Goal: Information Seeking & Learning: Learn about a topic

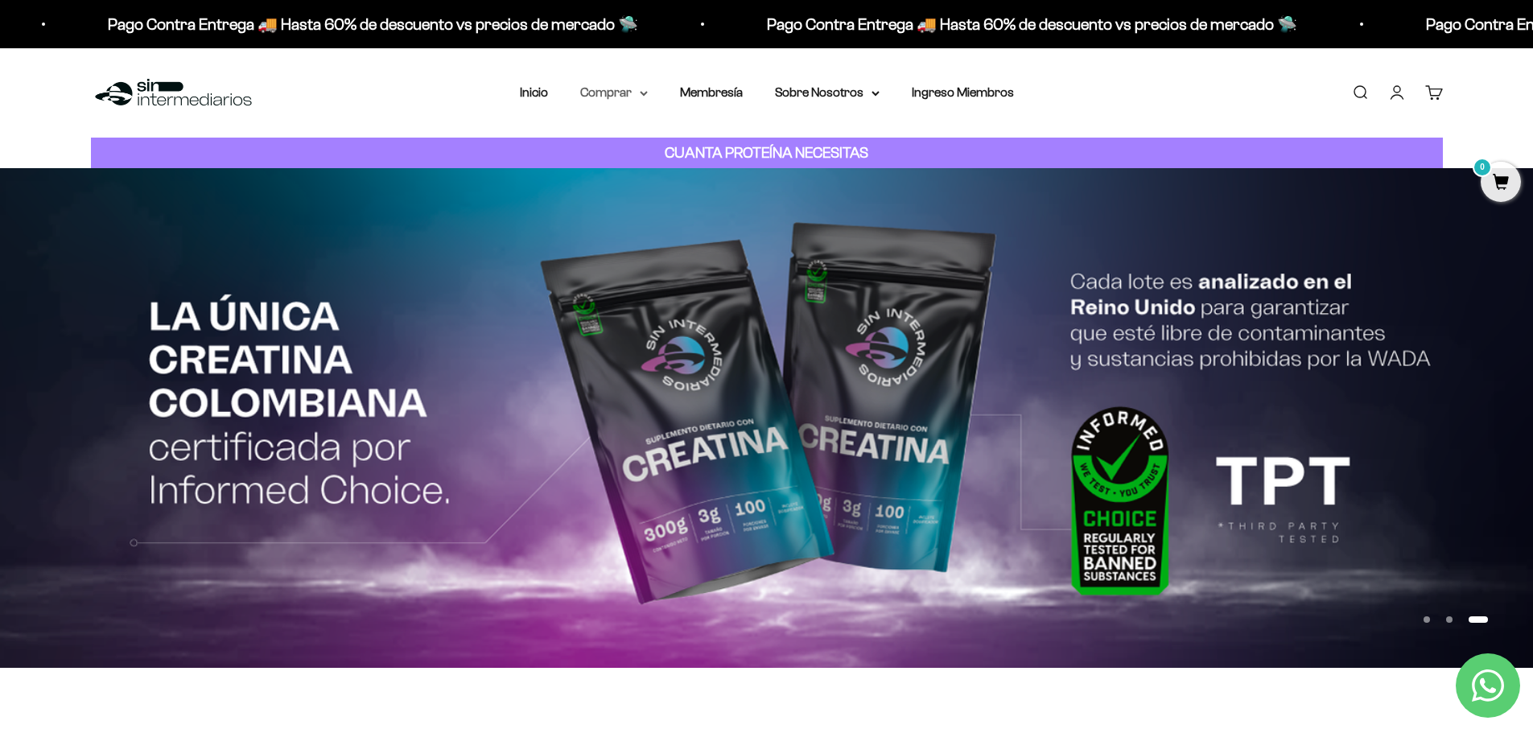
click at [644, 94] on icon at bounding box center [644, 93] width 6 height 3
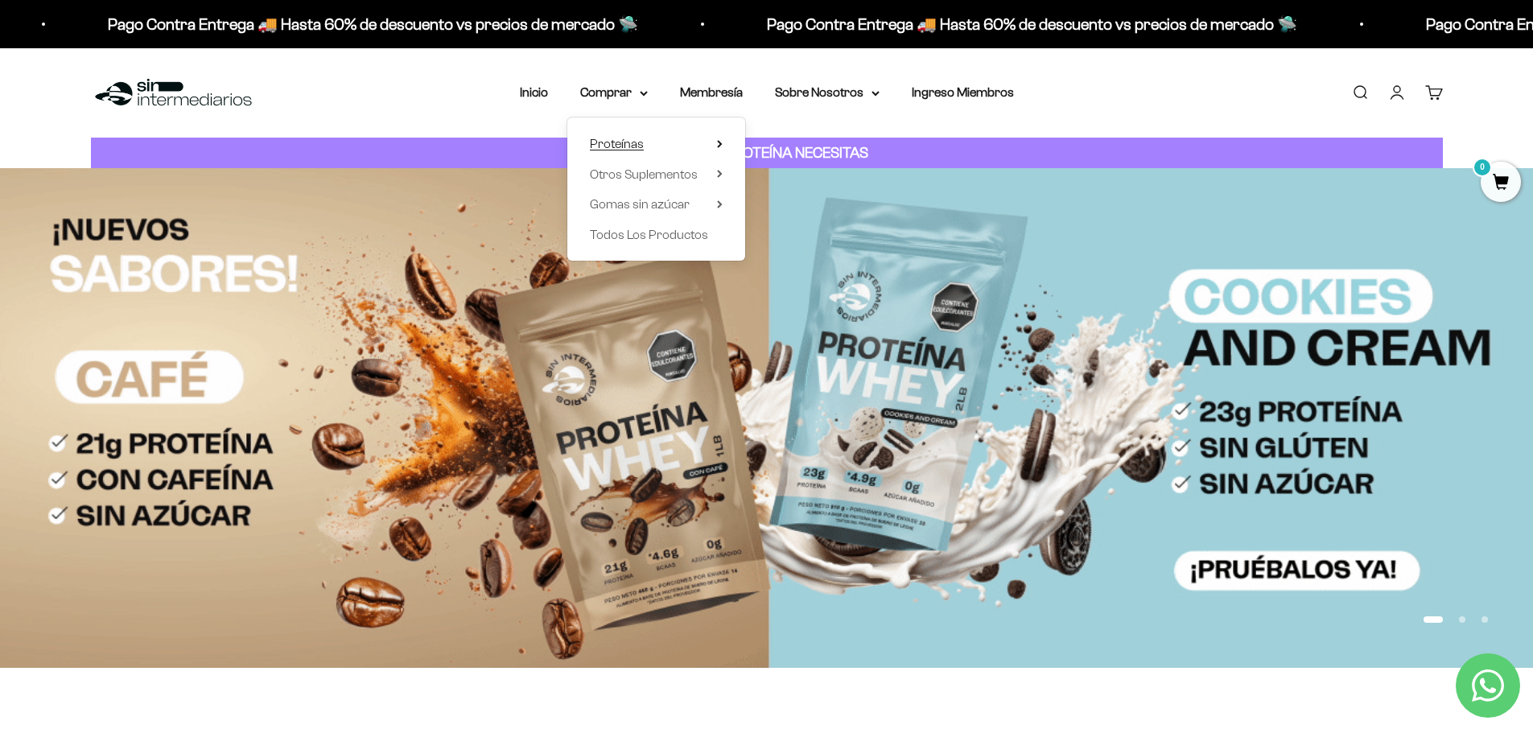
click at [711, 141] on summary "Proteínas" at bounding box center [656, 144] width 133 height 21
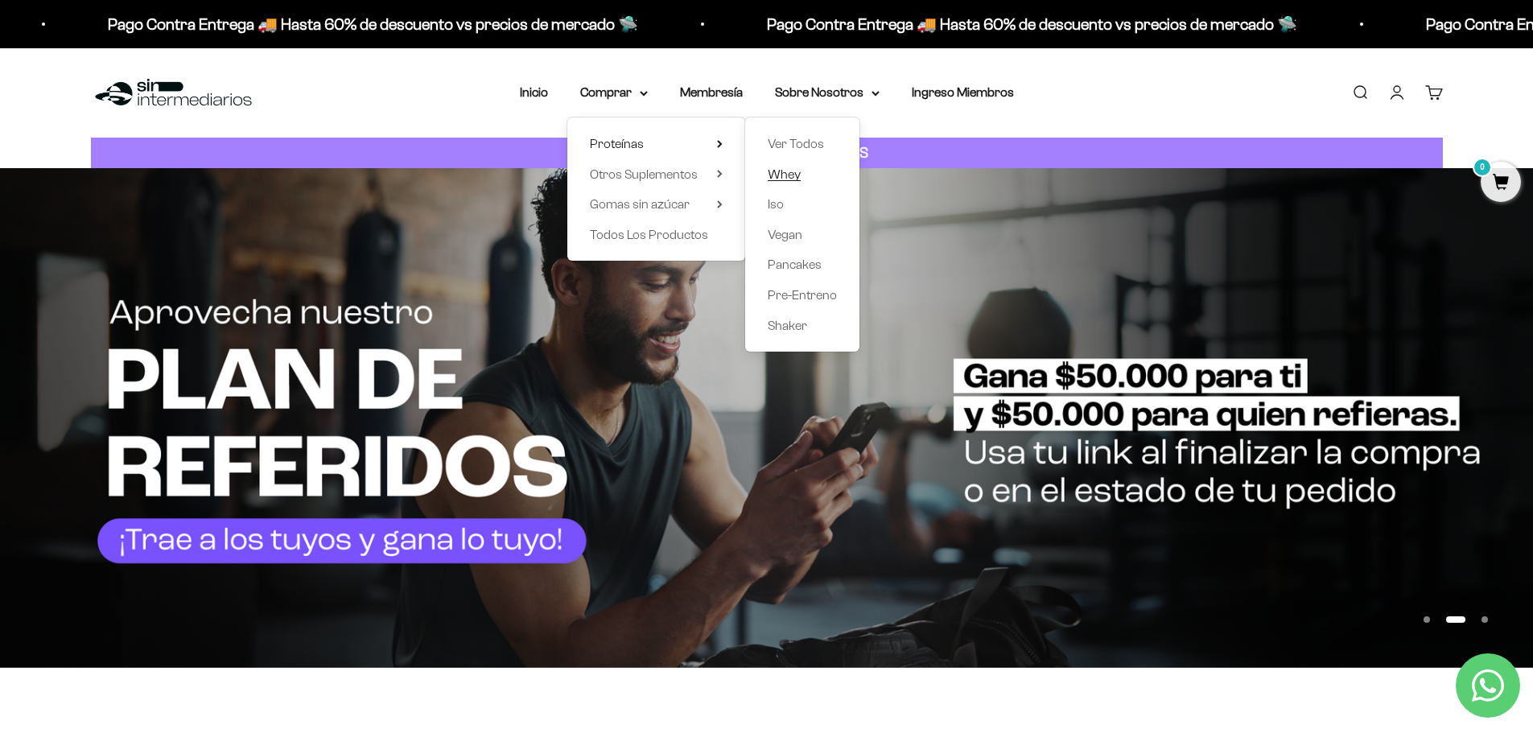
click at [783, 173] on span "Whey" at bounding box center [784, 174] width 33 height 14
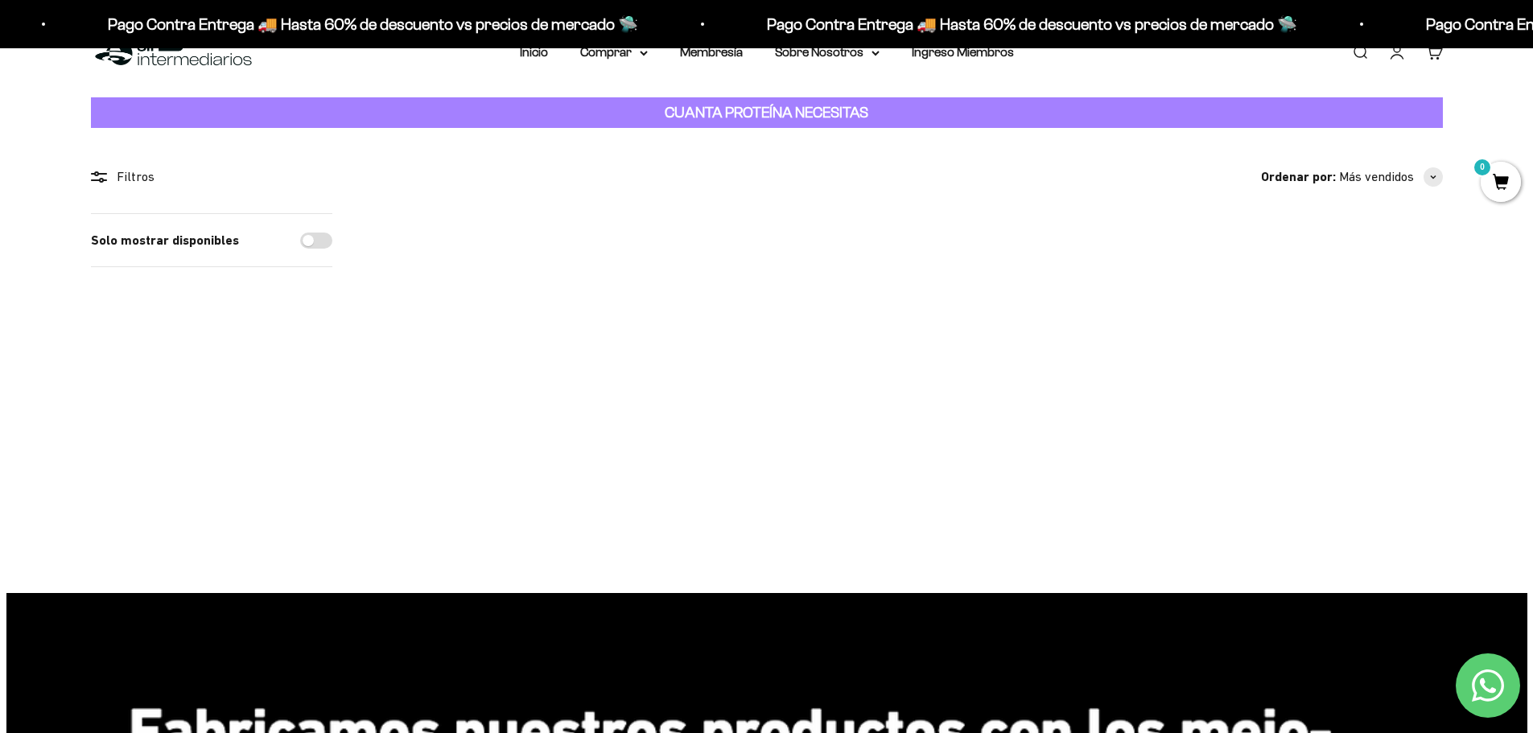
scroll to position [23, 0]
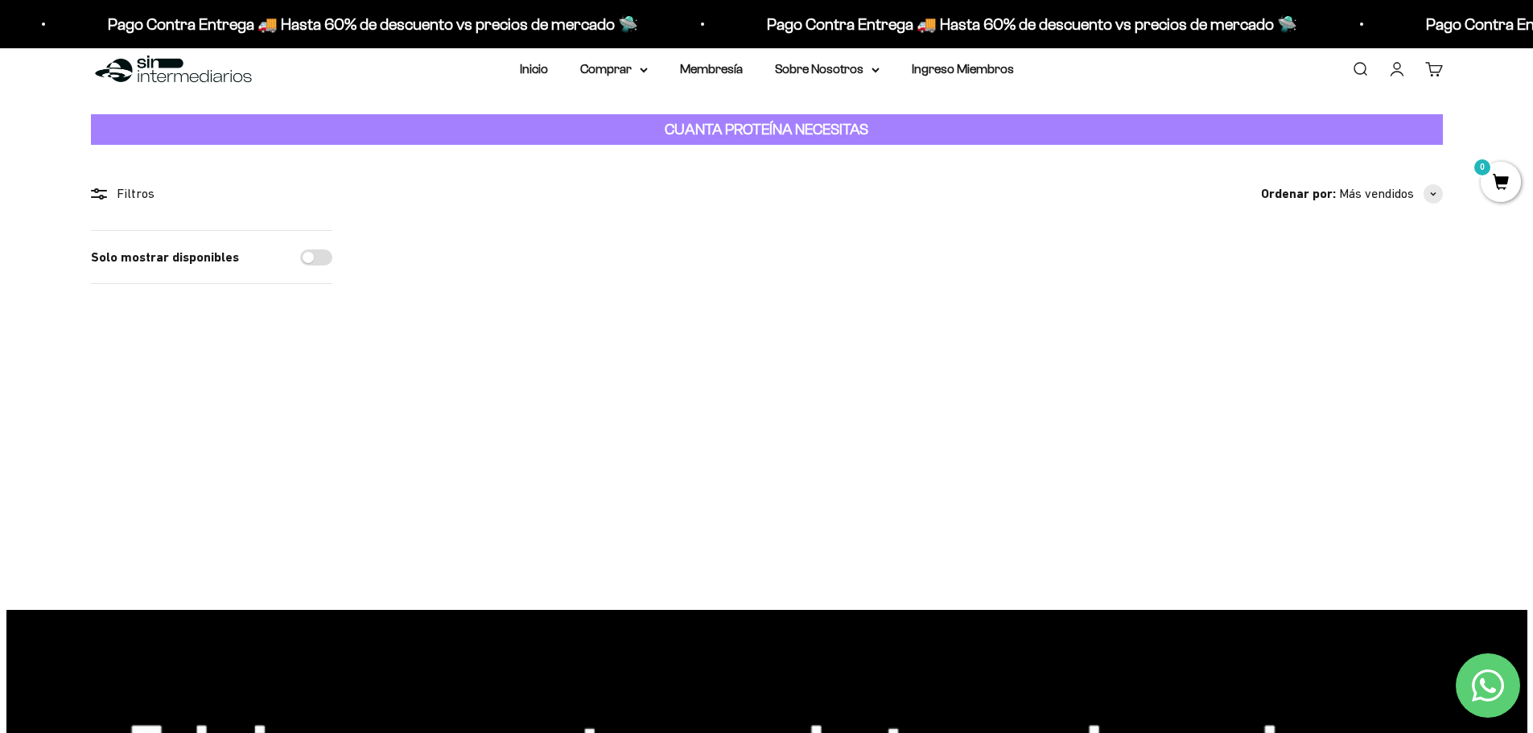
click at [1347, 344] on img at bounding box center [1342, 329] width 199 height 199
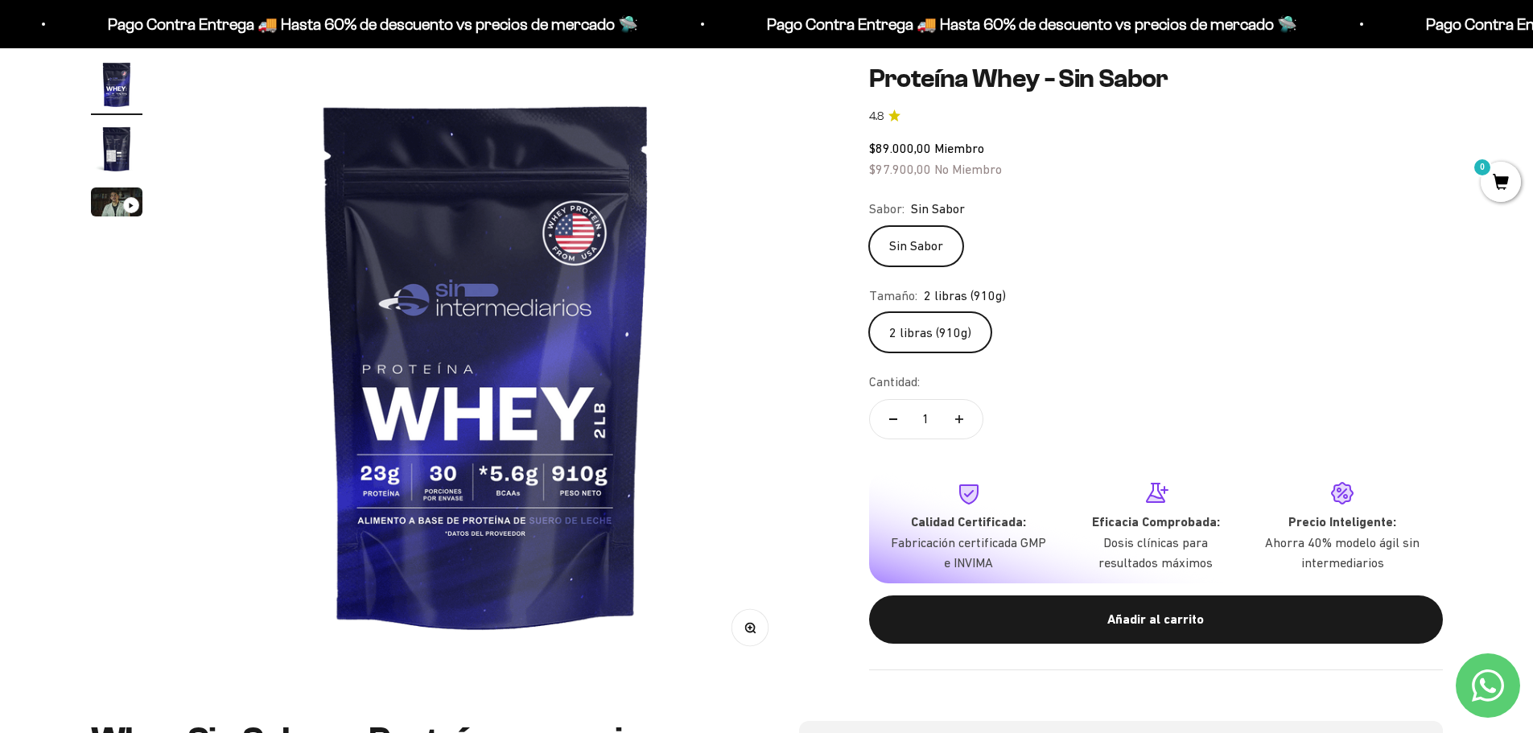
click at [1301, 420] on div "Cantidad: 1" at bounding box center [1156, 408] width 574 height 72
click at [49, 341] on div "Zoom Ir al artículo 1 Ir al artículo 2 Ir al artículo 3 Proteína Whey - Sin Sab…" at bounding box center [766, 364] width 1533 height 714
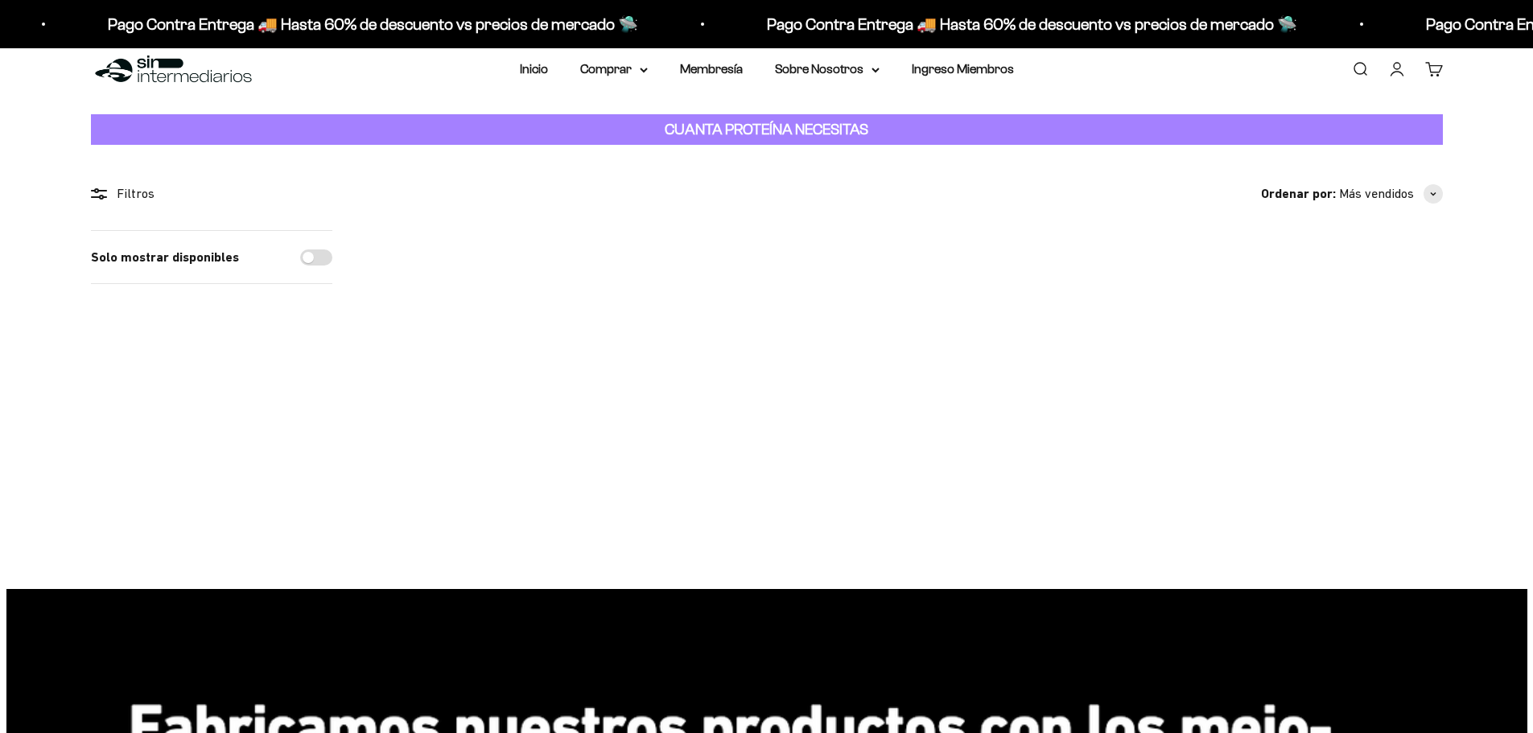
scroll to position [23, 0]
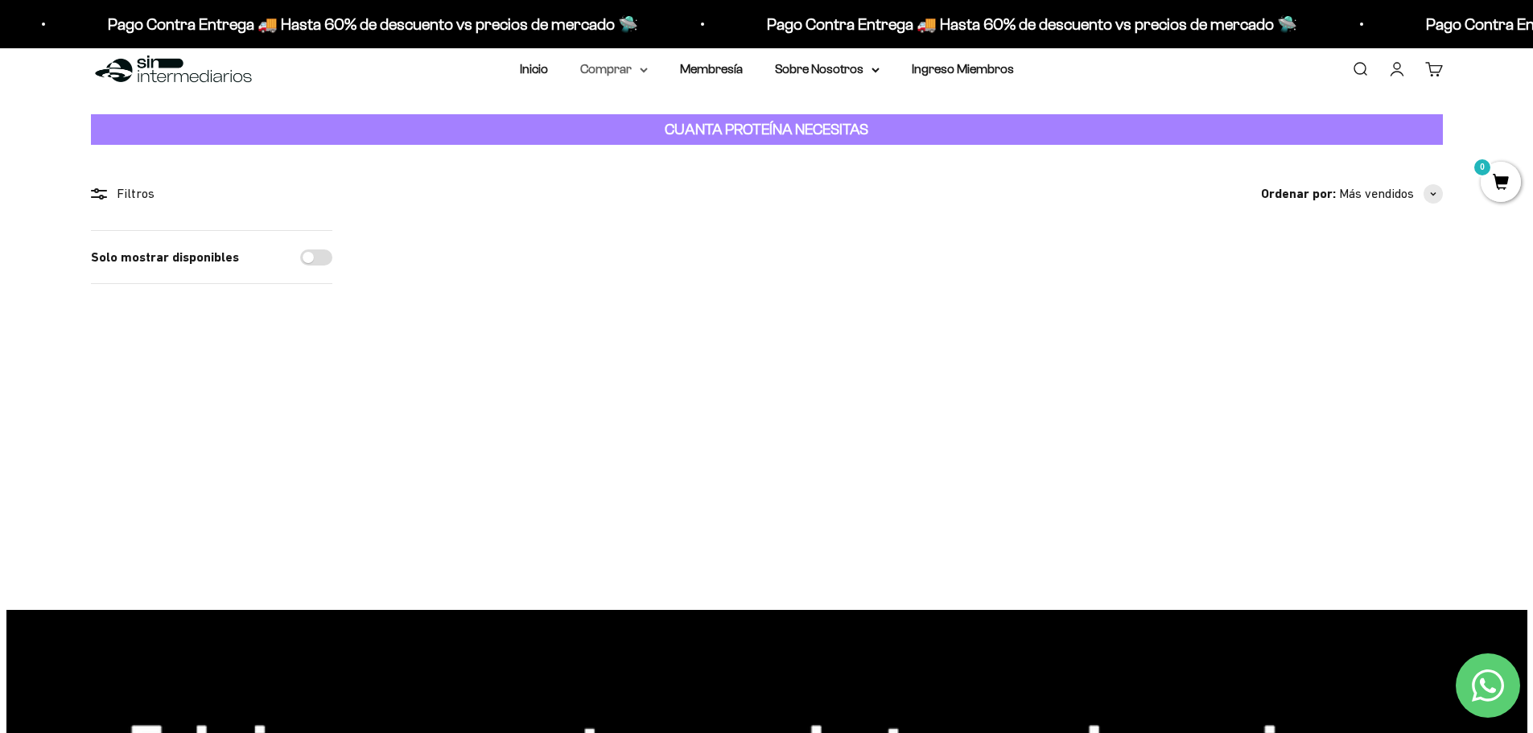
click at [641, 68] on summary "Comprar" at bounding box center [614, 69] width 68 height 21
click at [715, 148] on summary "Otros Suplementos" at bounding box center [656, 151] width 133 height 21
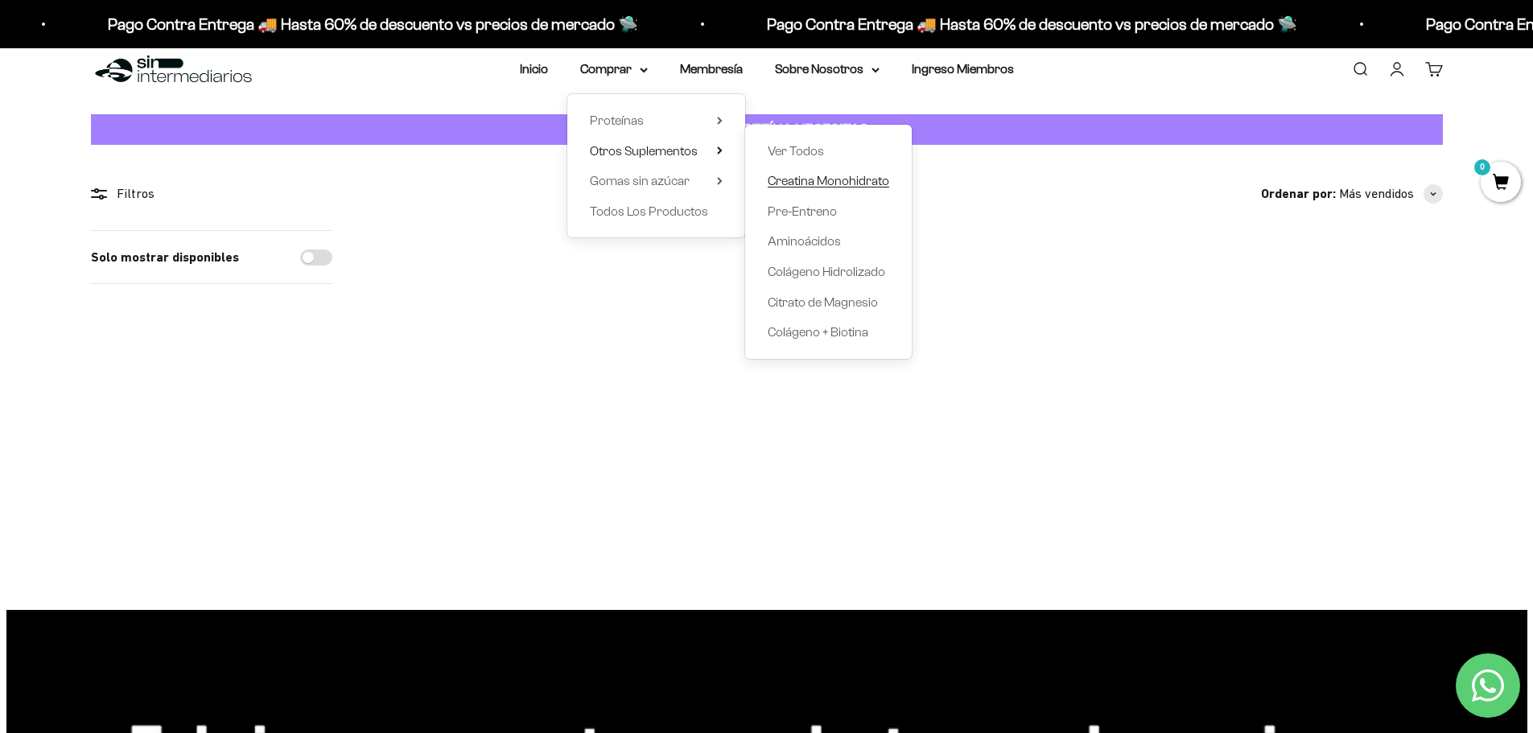
click at [841, 179] on span "Creatina Monohidrato" at bounding box center [829, 181] width 122 height 14
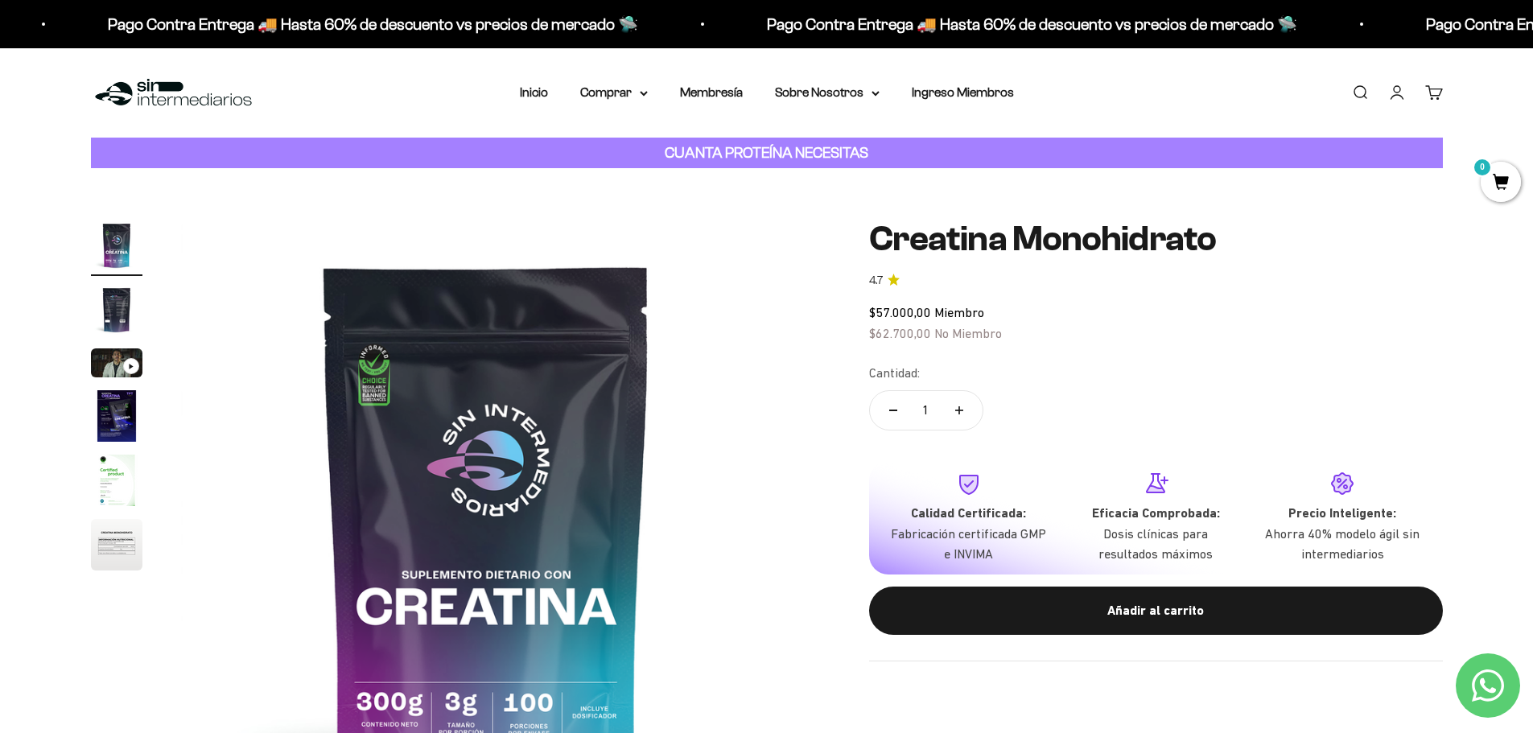
click at [114, 311] on img "Ir al artículo 2" at bounding box center [116, 309] width 51 height 51
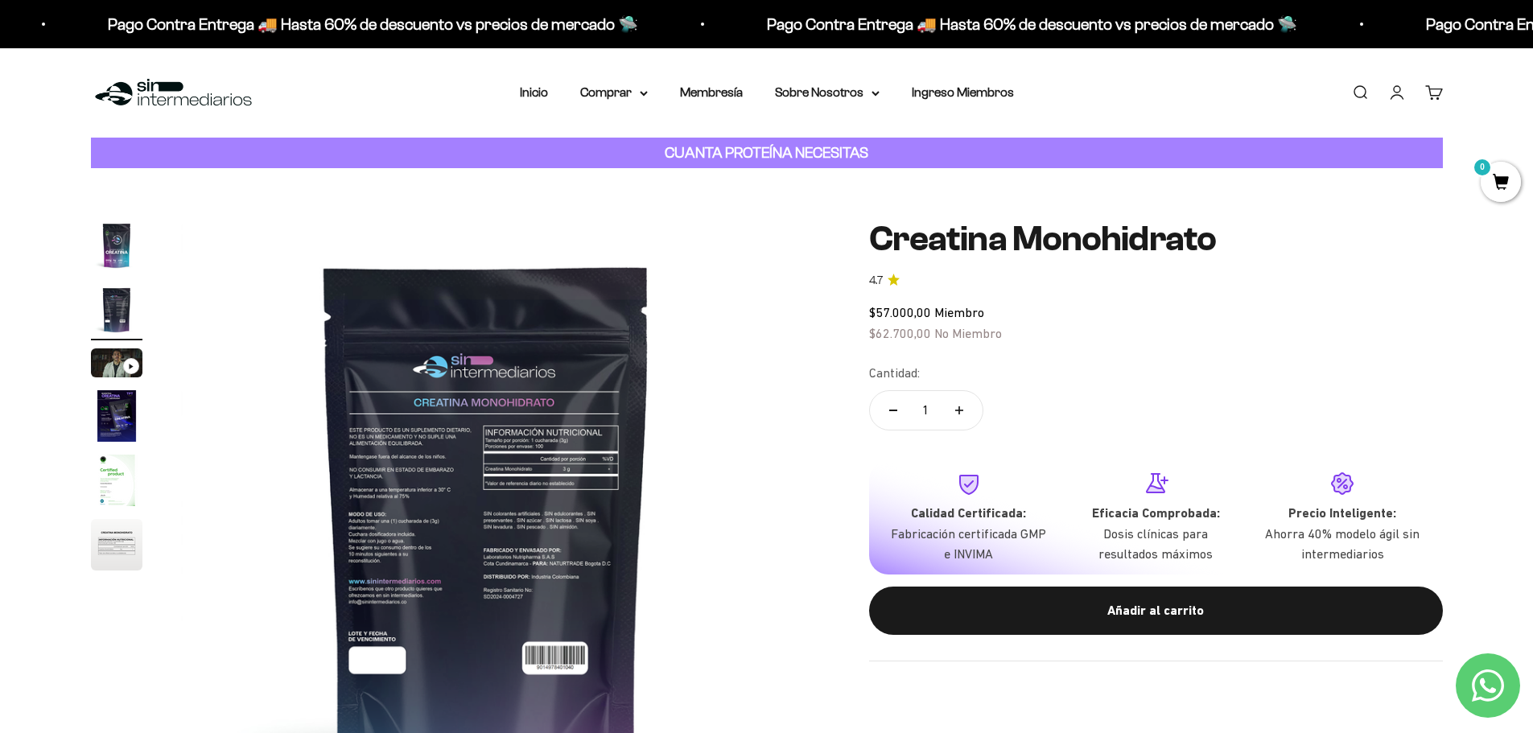
click at [122, 425] on img "Ir al artículo 4" at bounding box center [116, 415] width 51 height 51
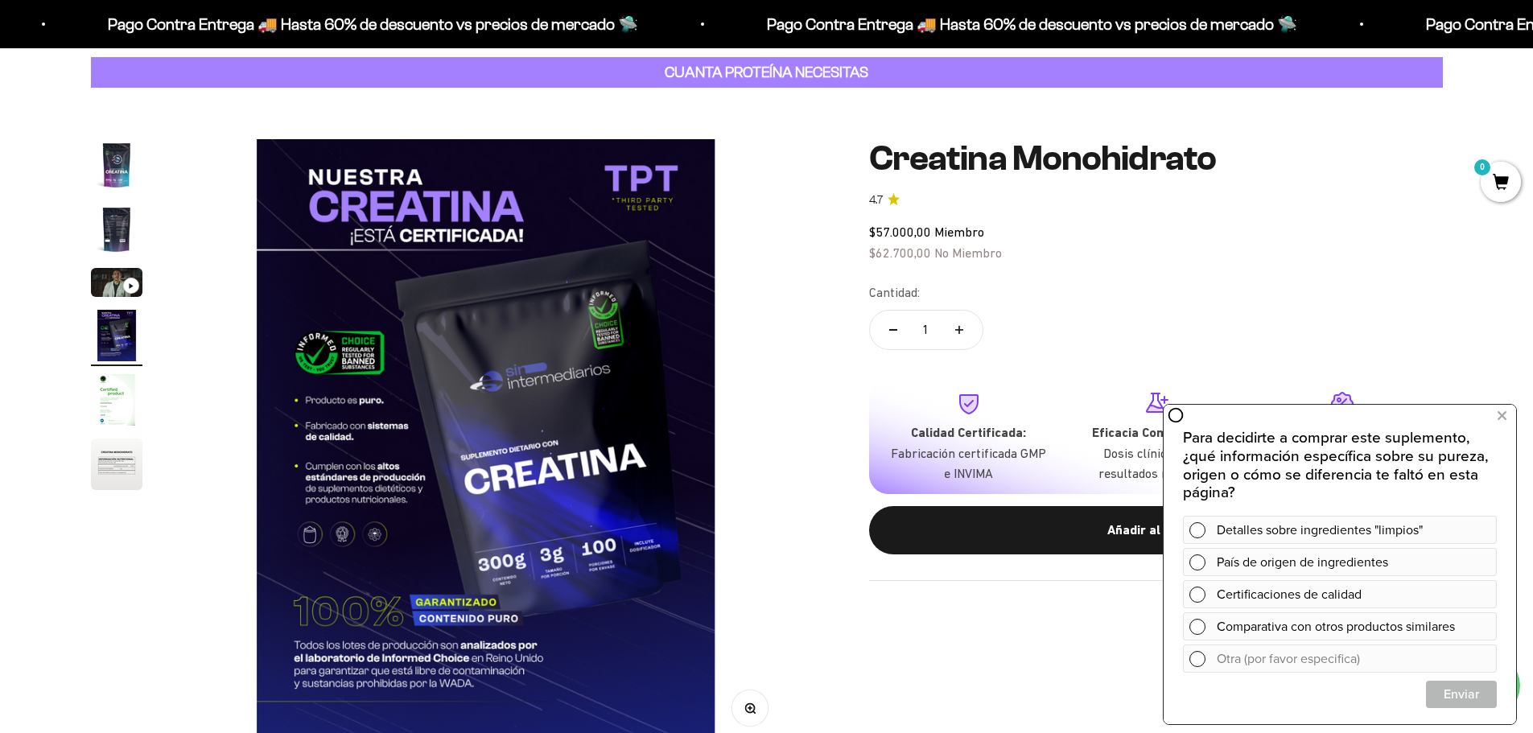
scroll to position [0, 0]
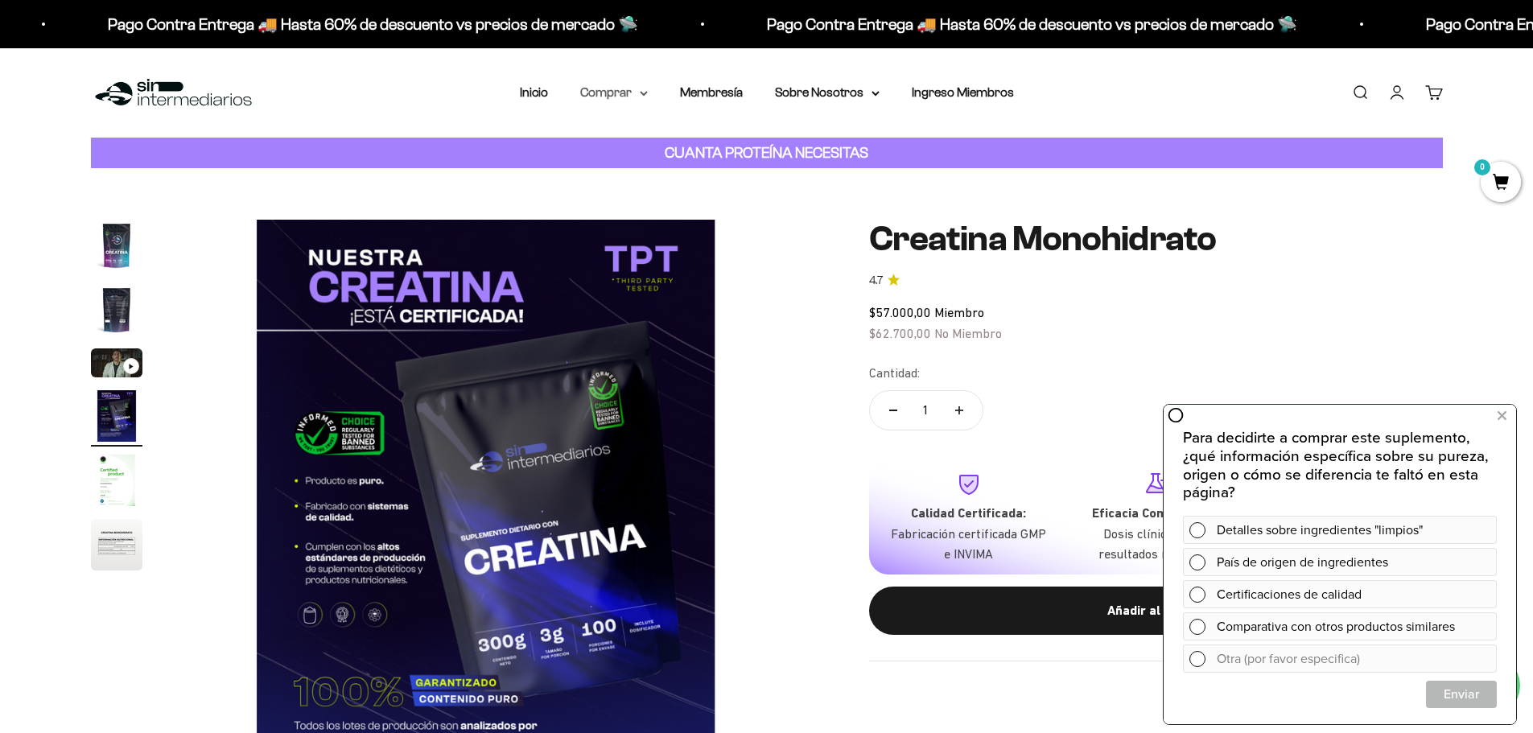
click at [625, 94] on summary "Comprar" at bounding box center [614, 92] width 68 height 21
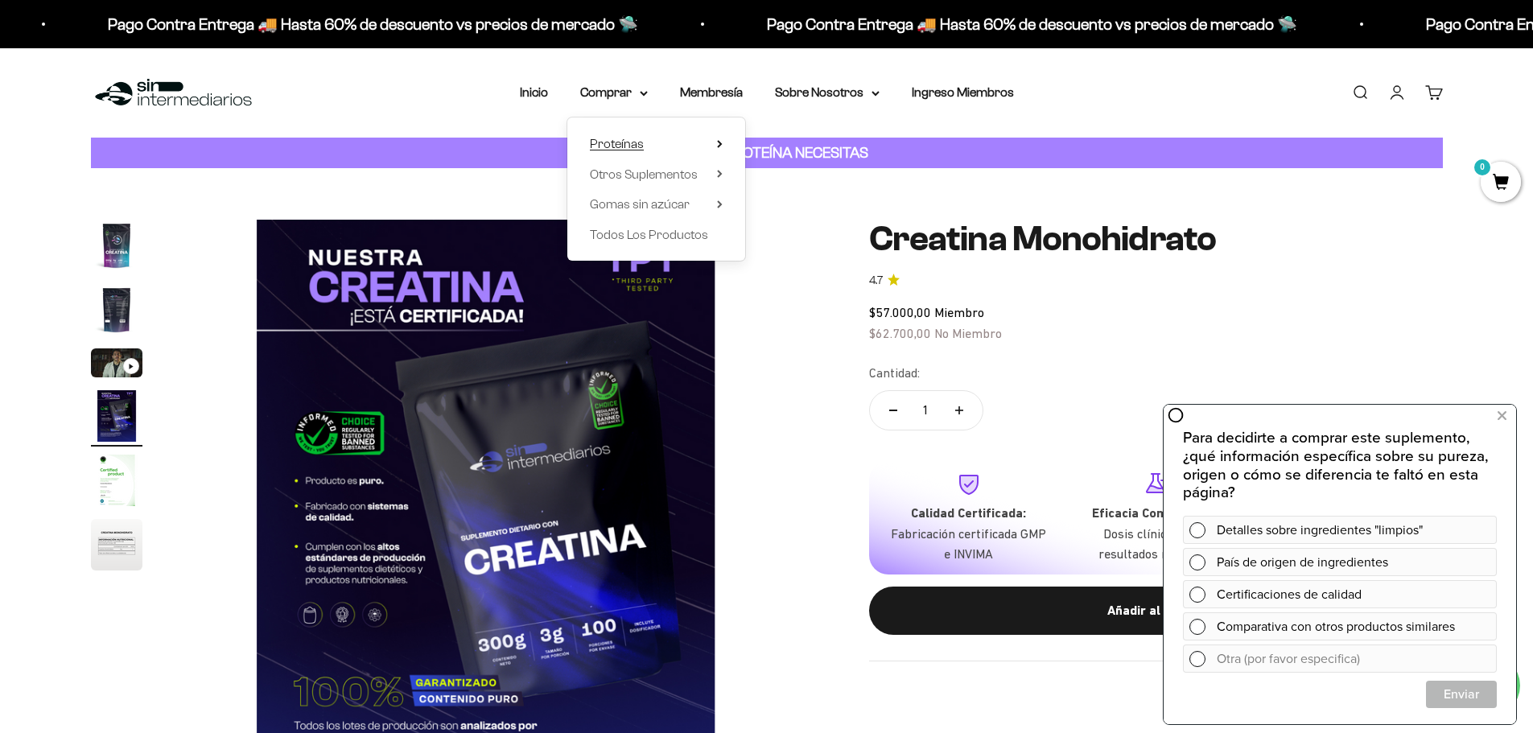
drag, startPoint x: 627, startPoint y: 146, endPoint x: 621, endPoint y: 153, distance: 9.2
click at [621, 154] on span "Proteínas" at bounding box center [617, 144] width 54 height 21
click at [789, 173] on span "Whey" at bounding box center [784, 174] width 33 height 14
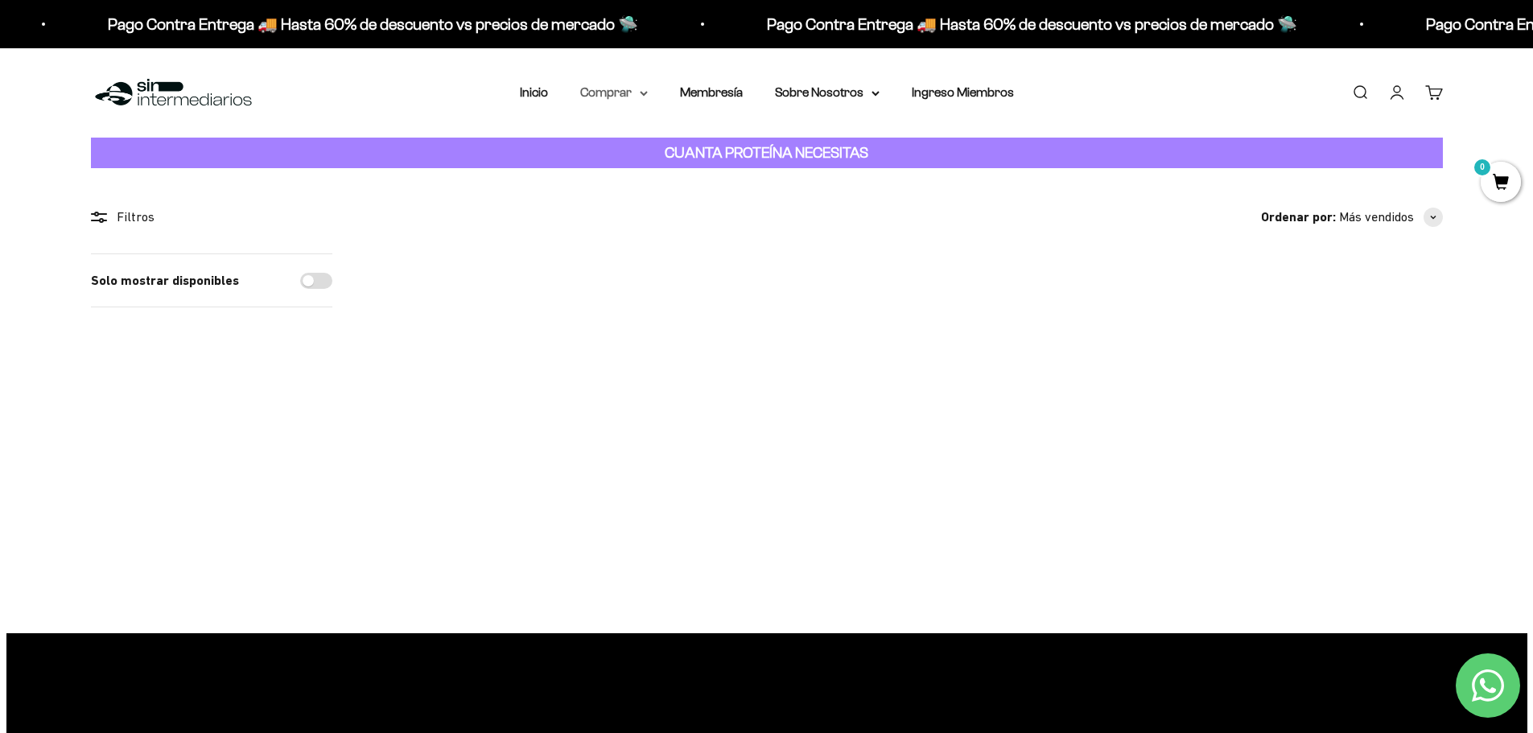
click at [641, 91] on icon at bounding box center [644, 94] width 8 height 6
click at [708, 175] on summary "Otros Suplementos" at bounding box center [656, 174] width 133 height 21
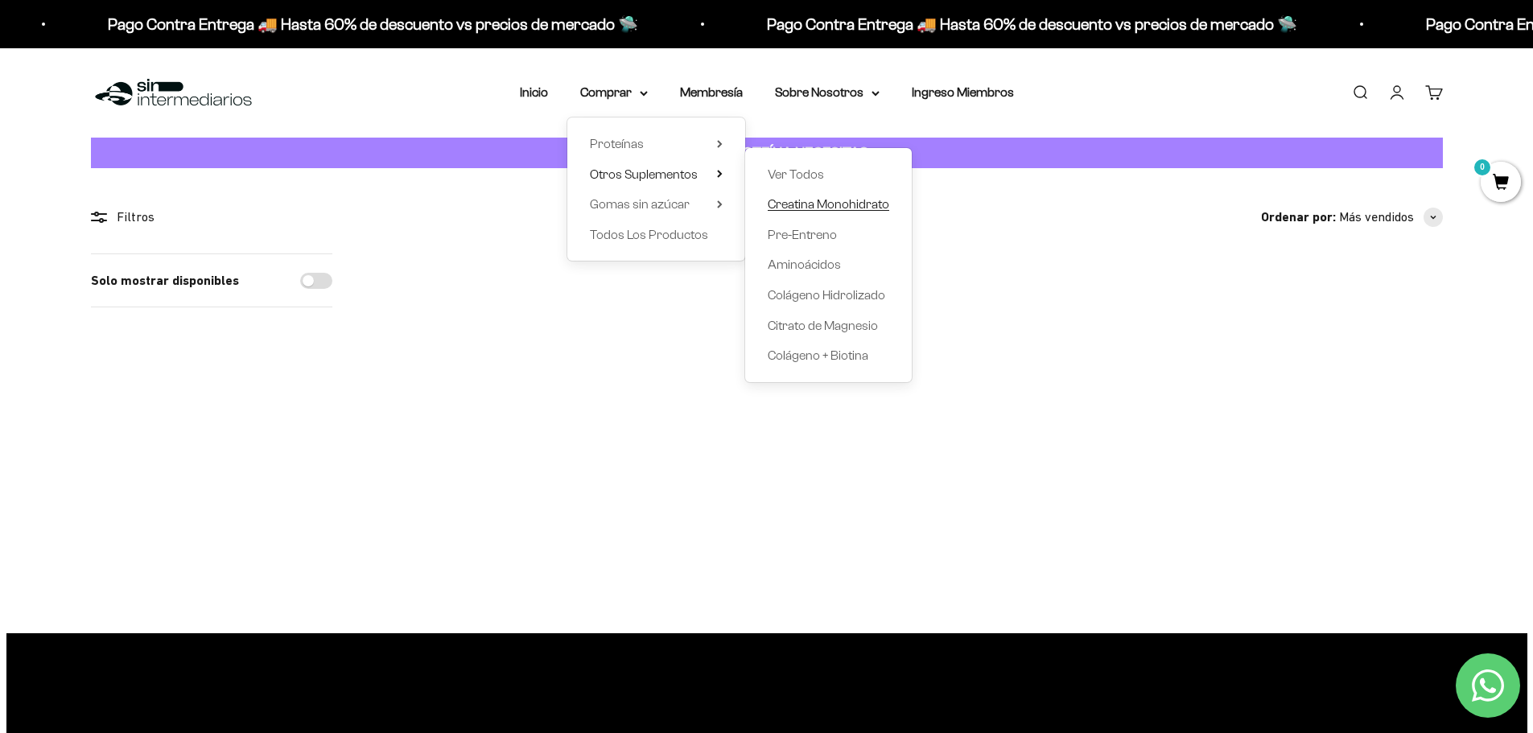
click at [829, 205] on span "Creatina Monohidrato" at bounding box center [829, 204] width 122 height 14
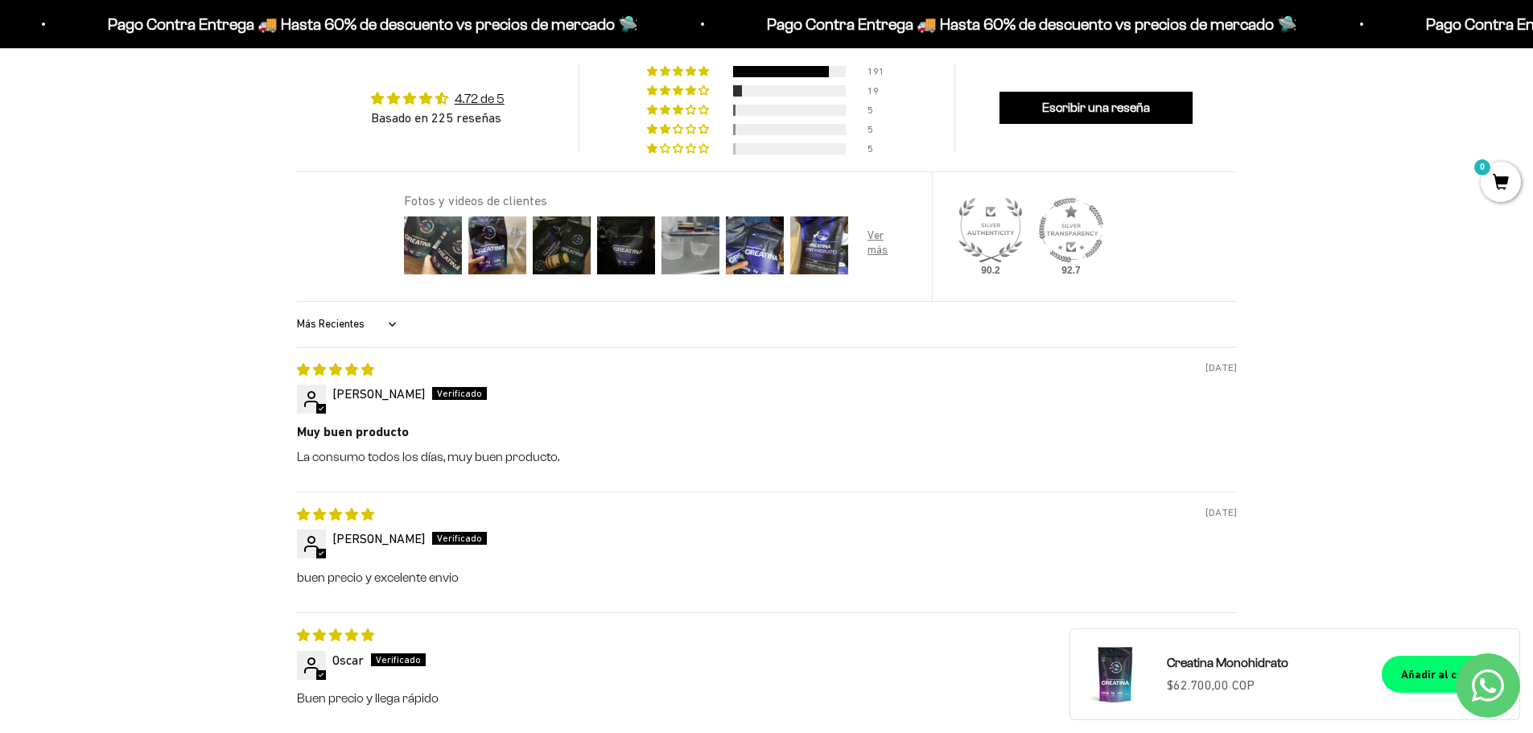
scroll to position [1448, 0]
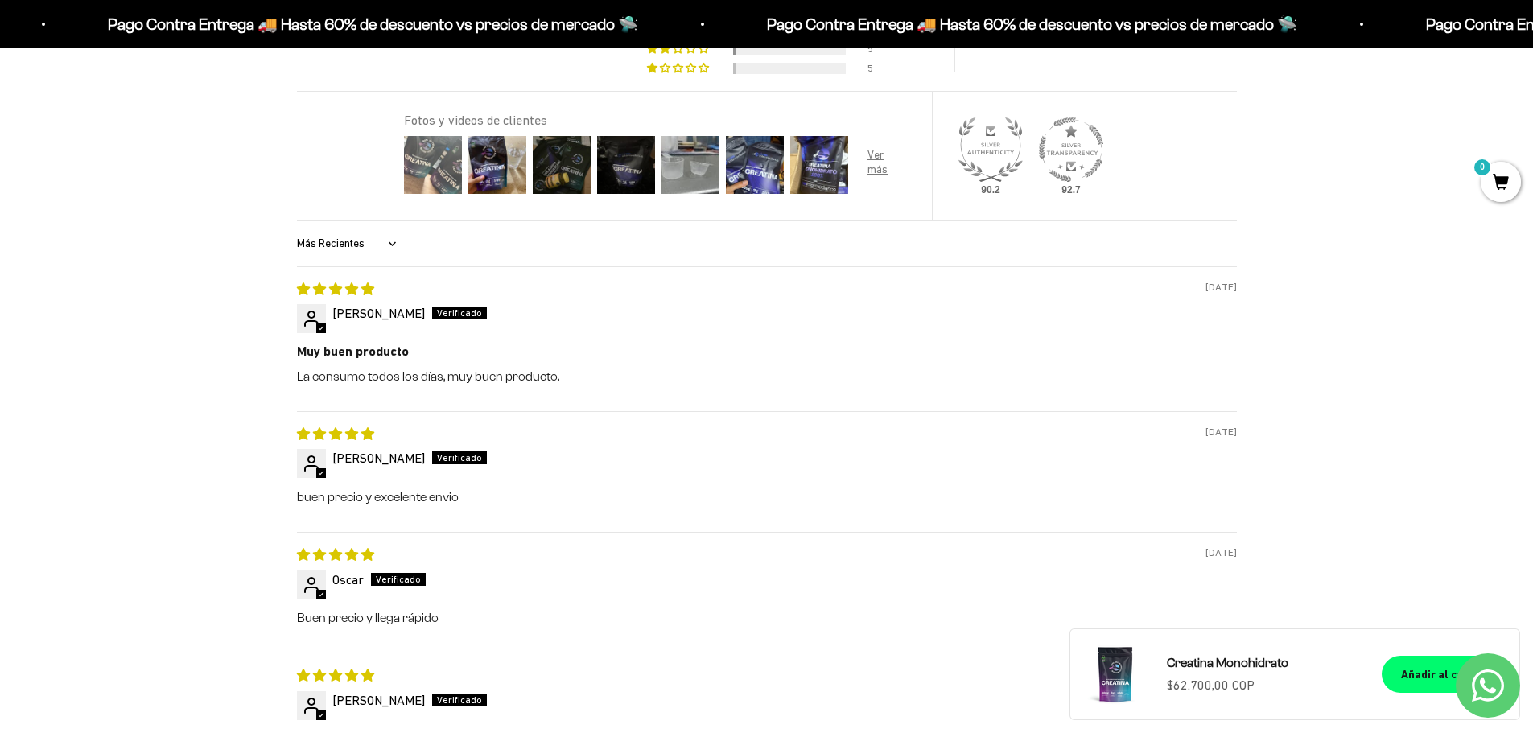
click at [447, 162] on img at bounding box center [433, 165] width 64 height 64
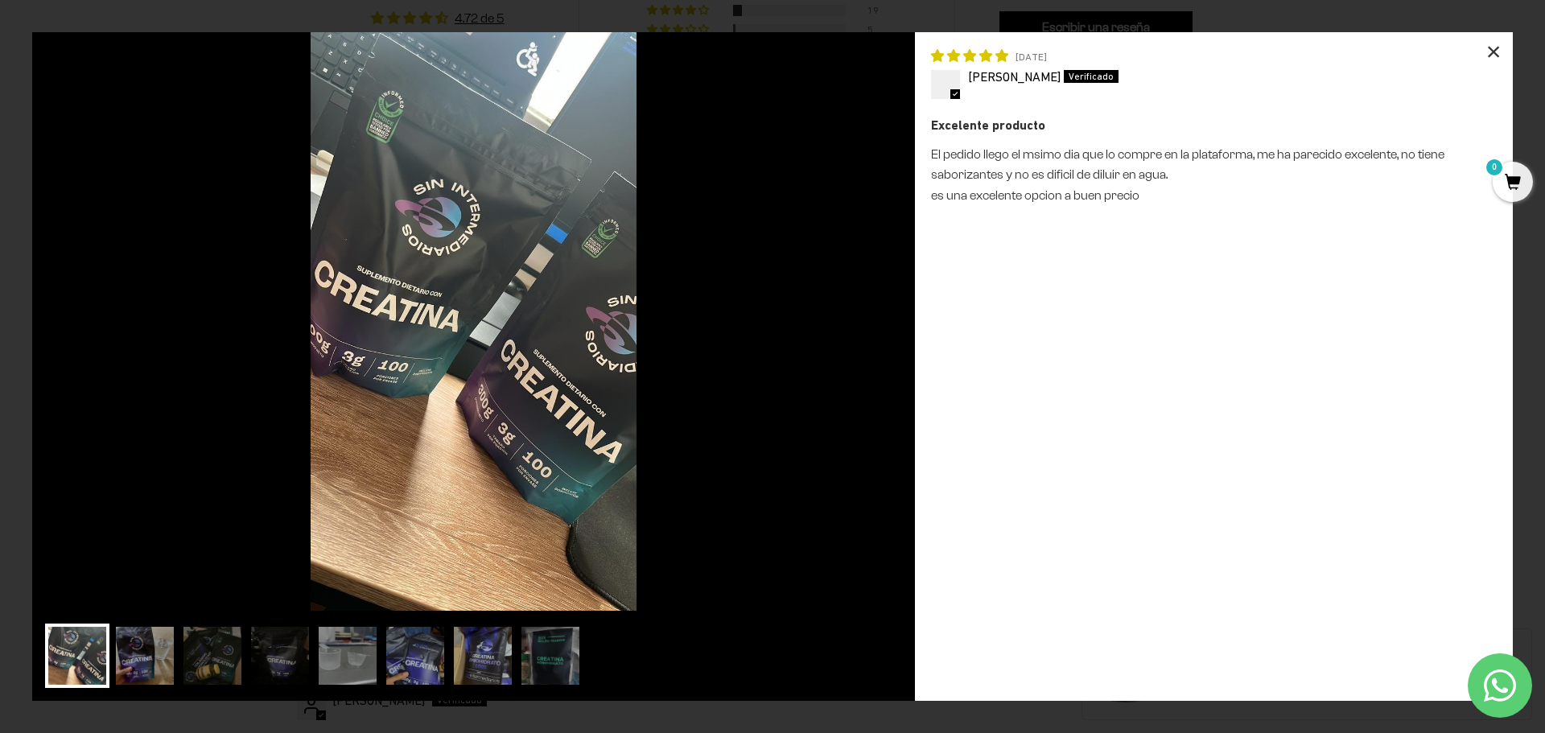
click at [1488, 55] on div "×" at bounding box center [1493, 51] width 39 height 39
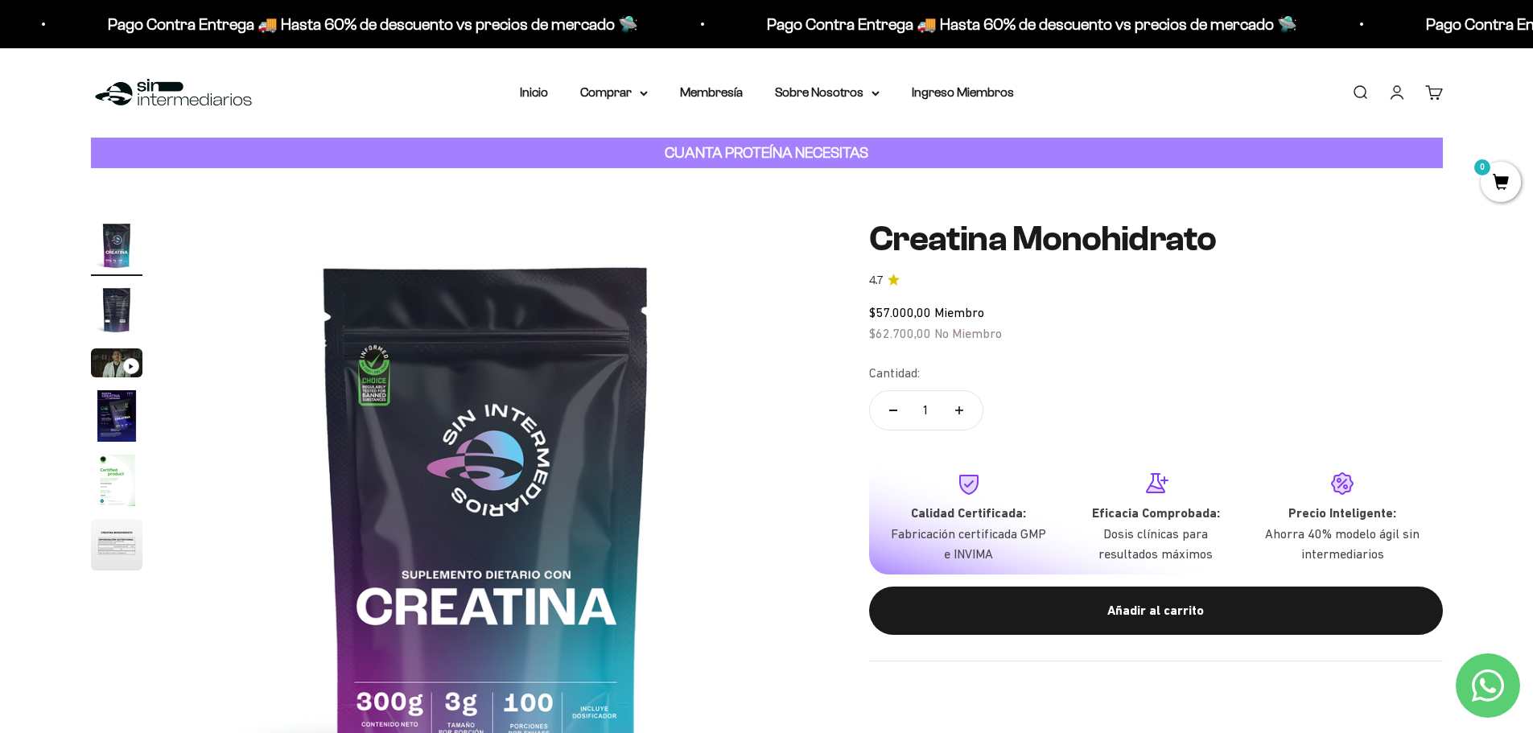
scroll to position [161, 0]
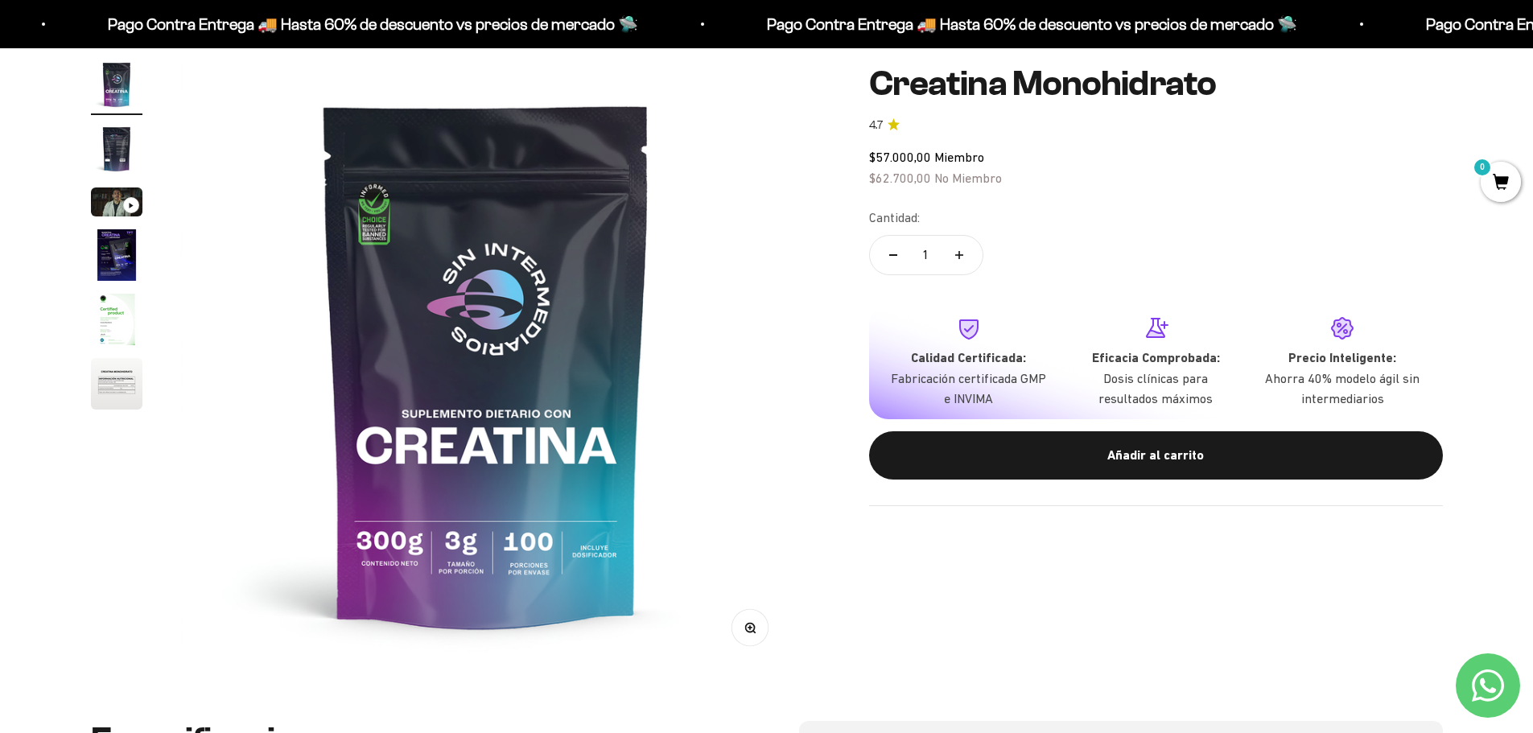
click at [443, 303] on img at bounding box center [486, 364] width 611 height 611
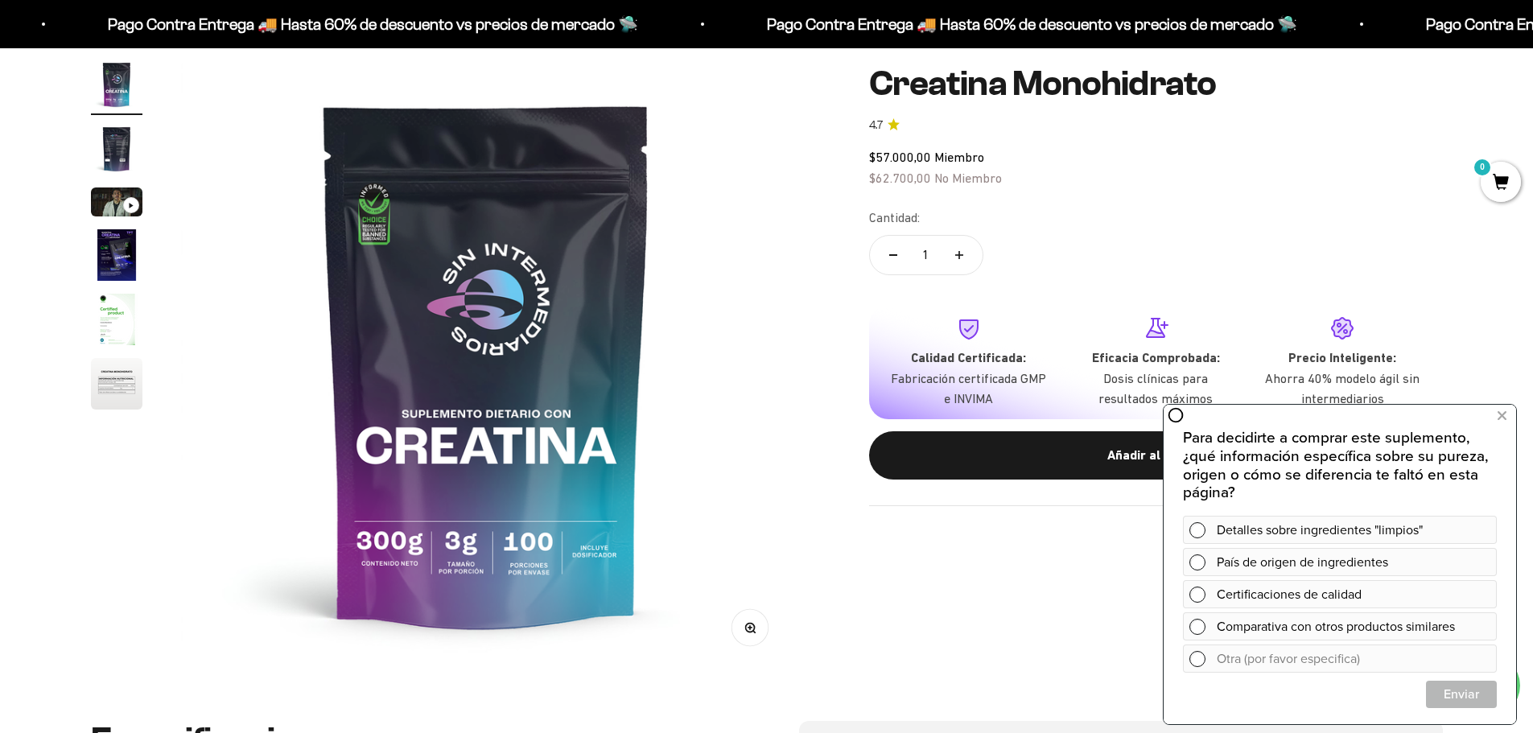
scroll to position [0, 0]
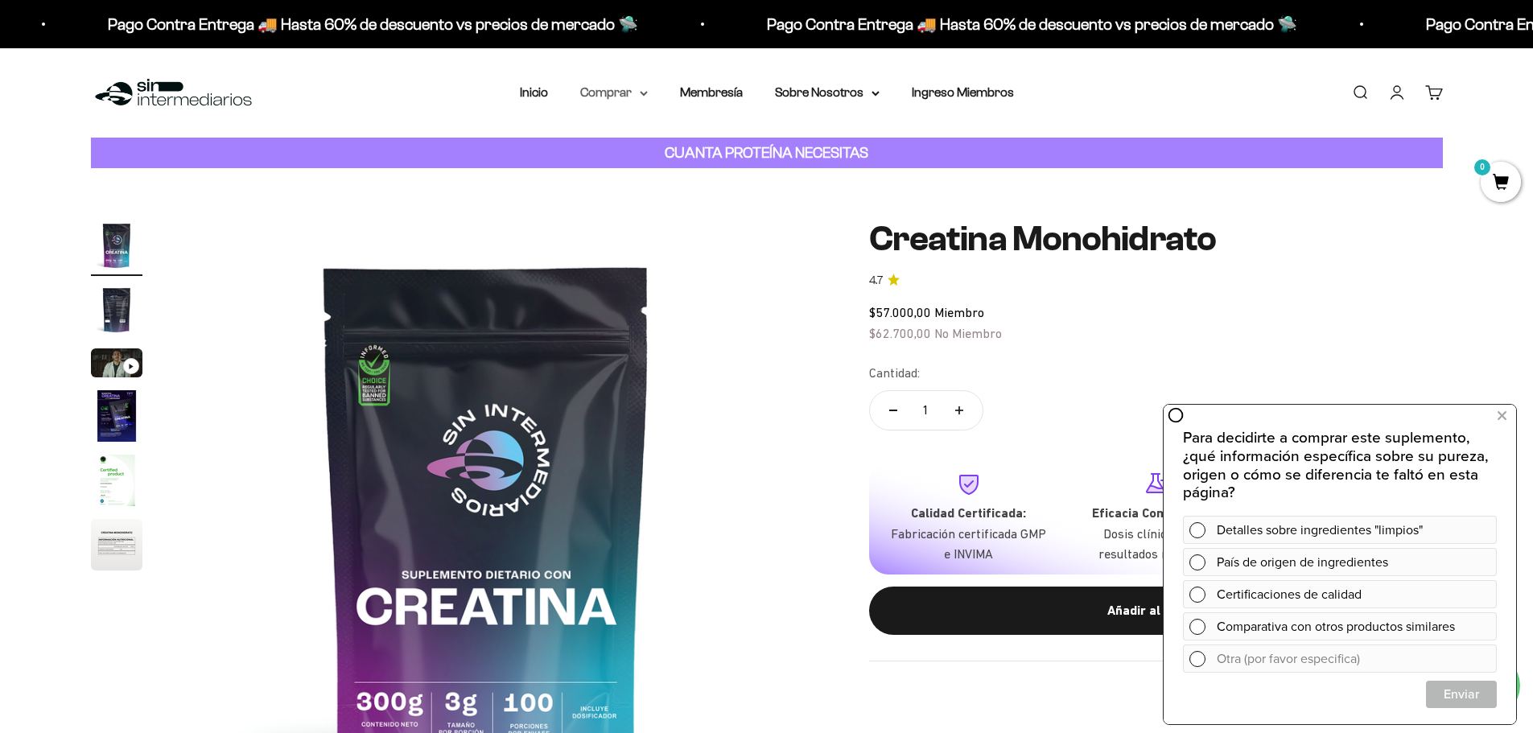
click at [608, 91] on summary "Comprar" at bounding box center [614, 92] width 68 height 21
click at [652, 175] on span "Otros Suplementos" at bounding box center [644, 174] width 108 height 14
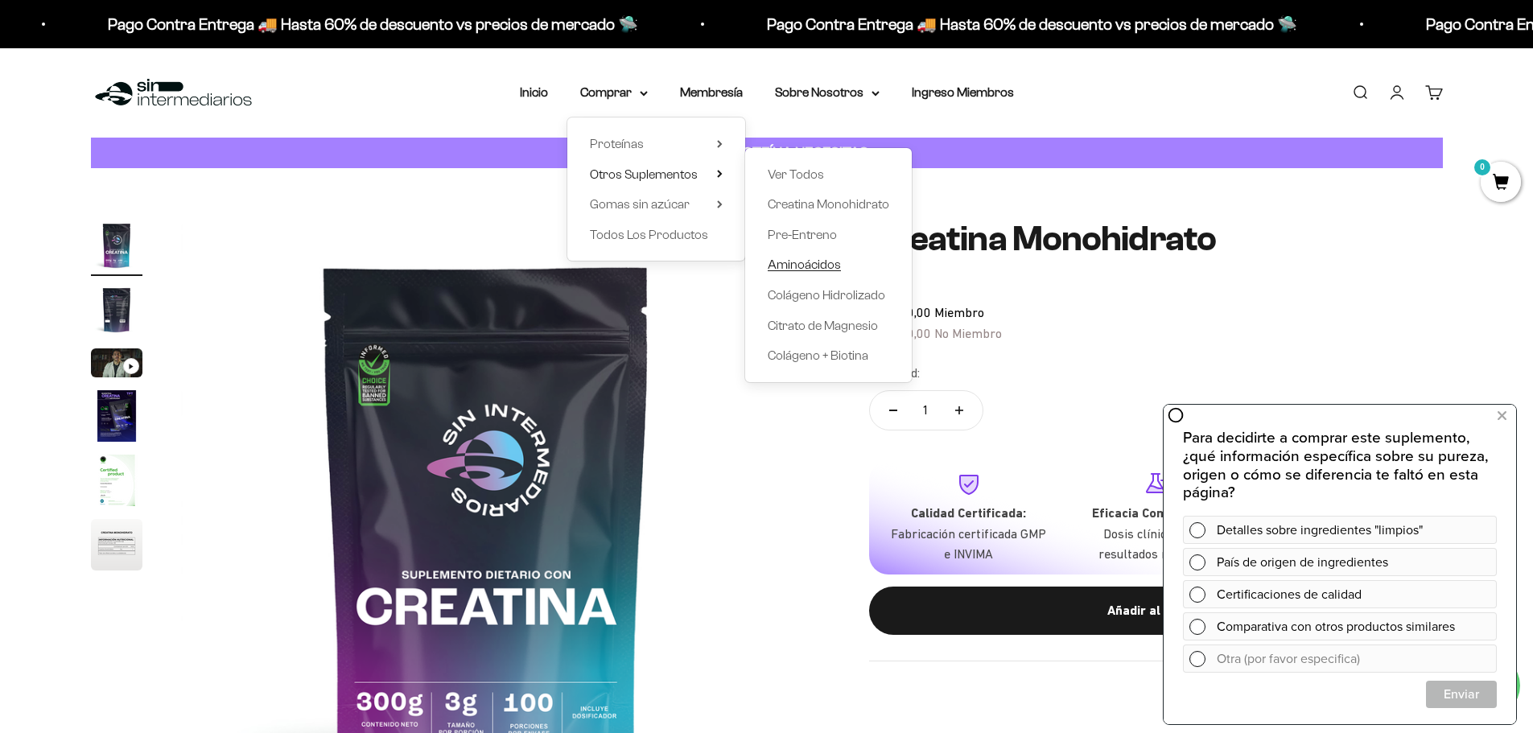
click at [791, 262] on span "Aminoácidos" at bounding box center [804, 264] width 73 height 14
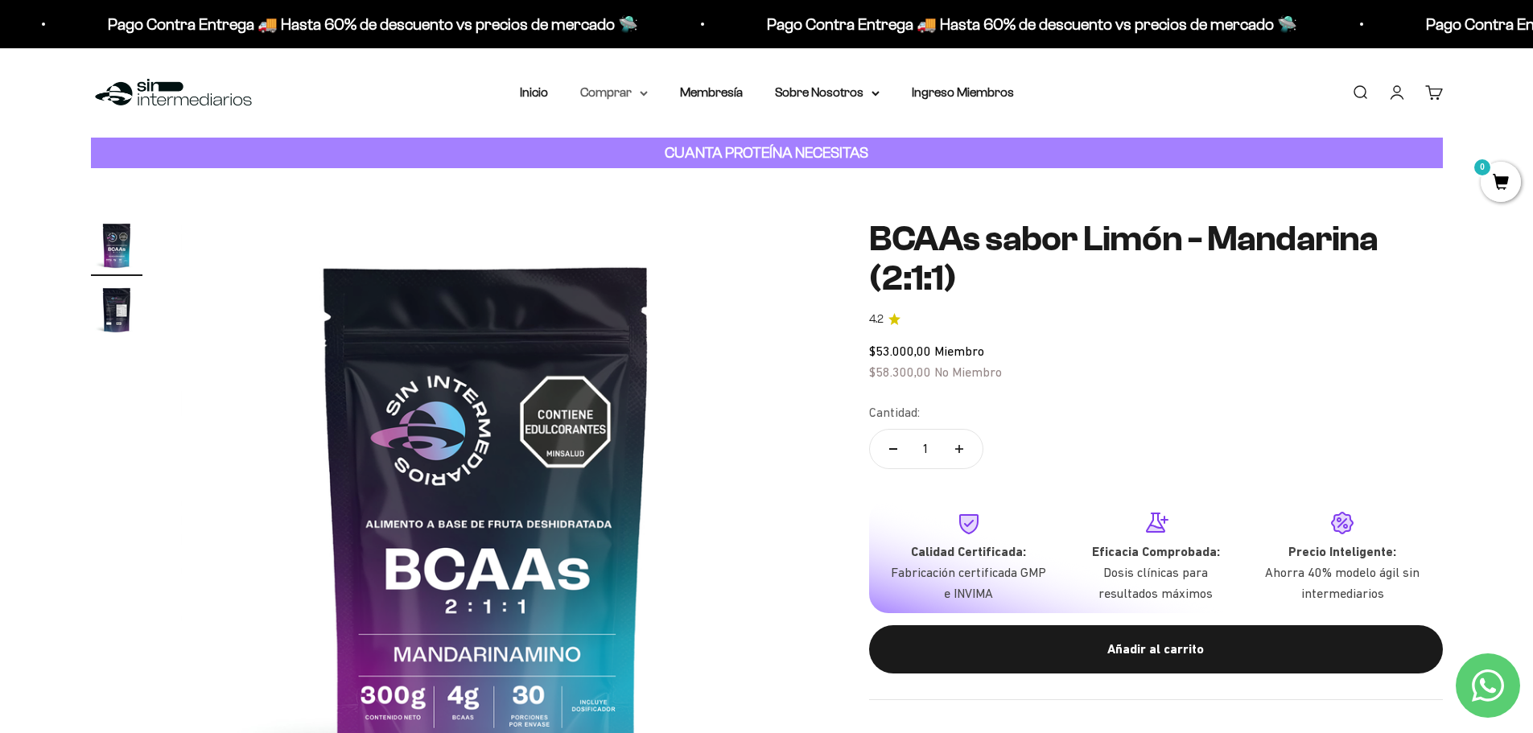
click at [646, 93] on icon at bounding box center [644, 93] width 6 height 3
click at [702, 175] on summary "Otros Suplementos" at bounding box center [656, 174] width 133 height 21
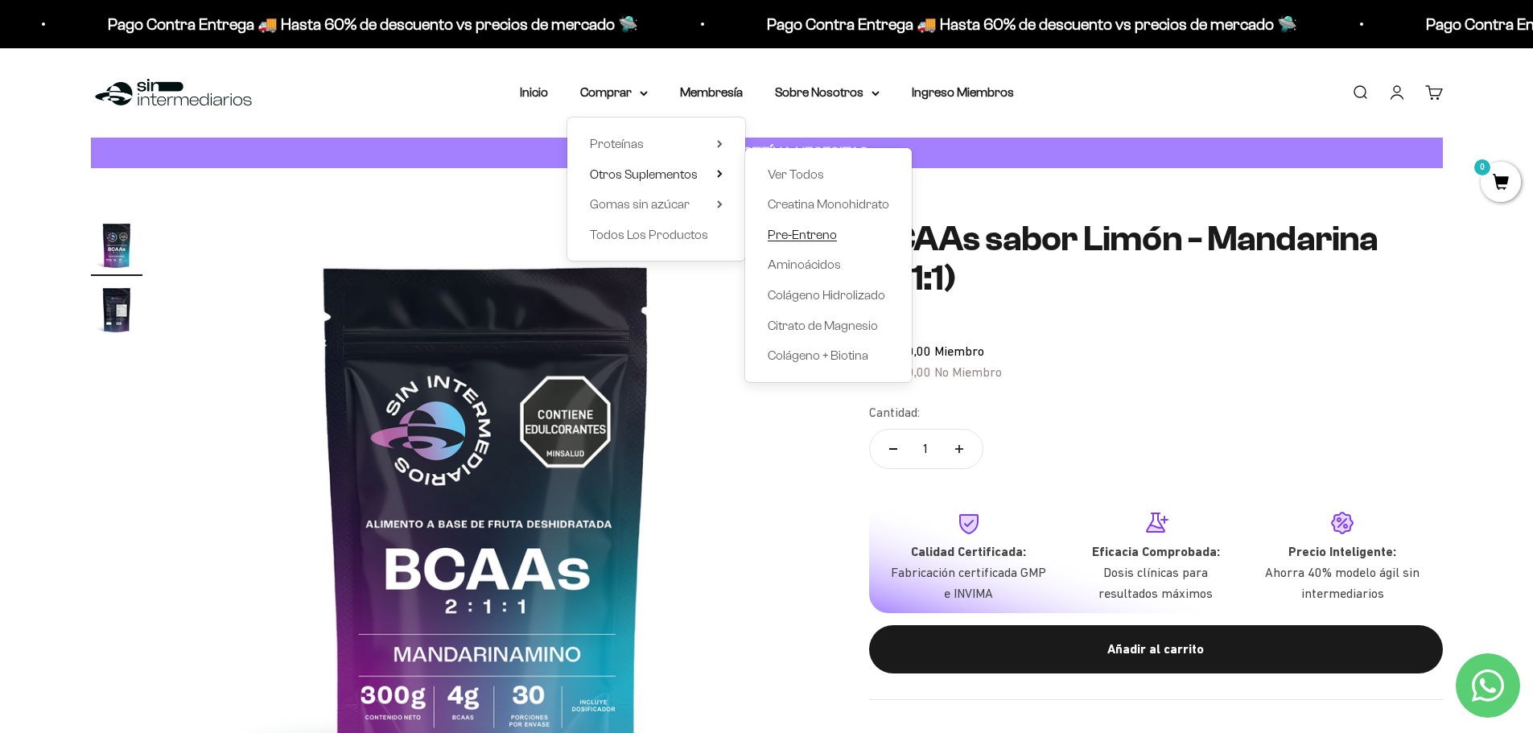
click at [792, 231] on span "Pre-Entreno" at bounding box center [802, 235] width 69 height 14
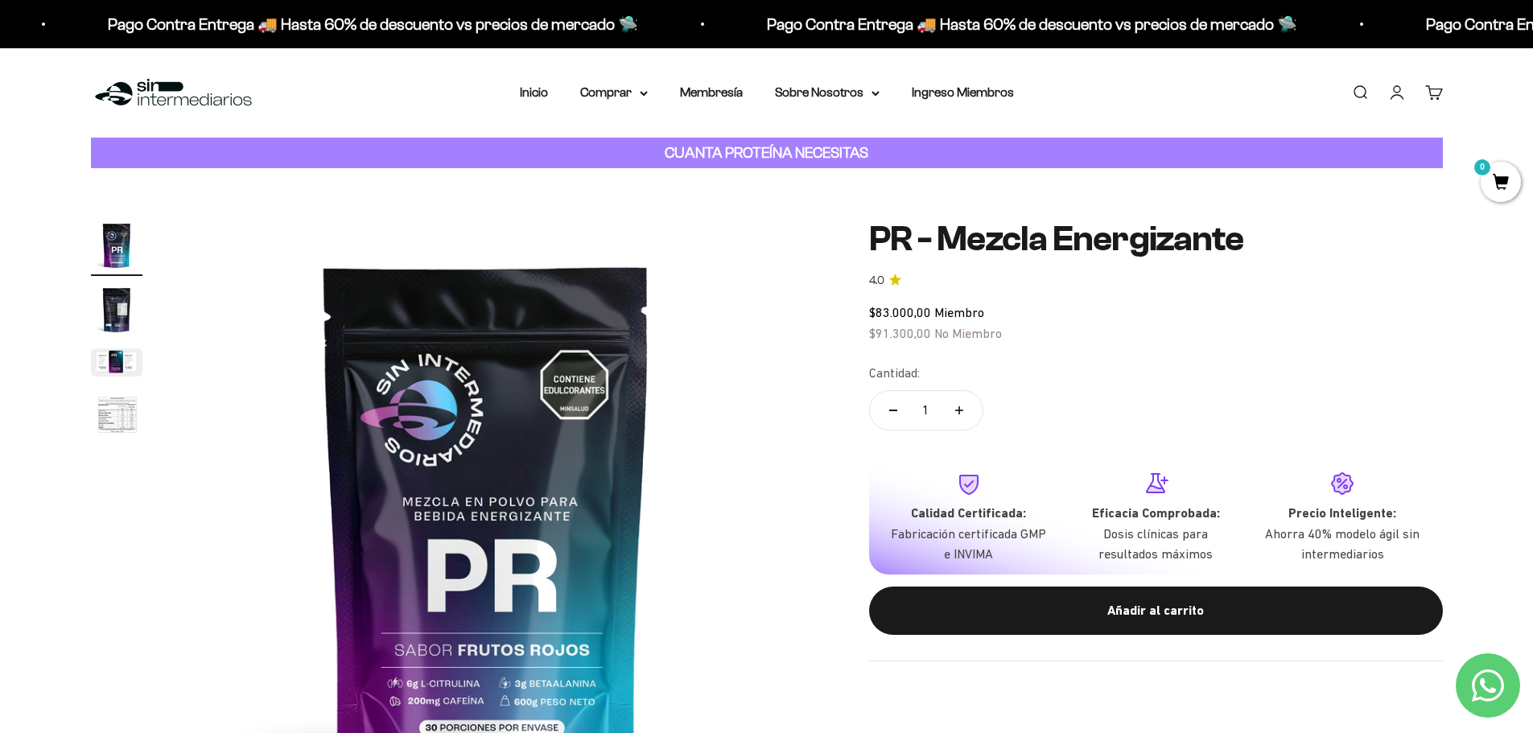
click at [108, 322] on img "Ir al artículo 2" at bounding box center [116, 309] width 51 height 51
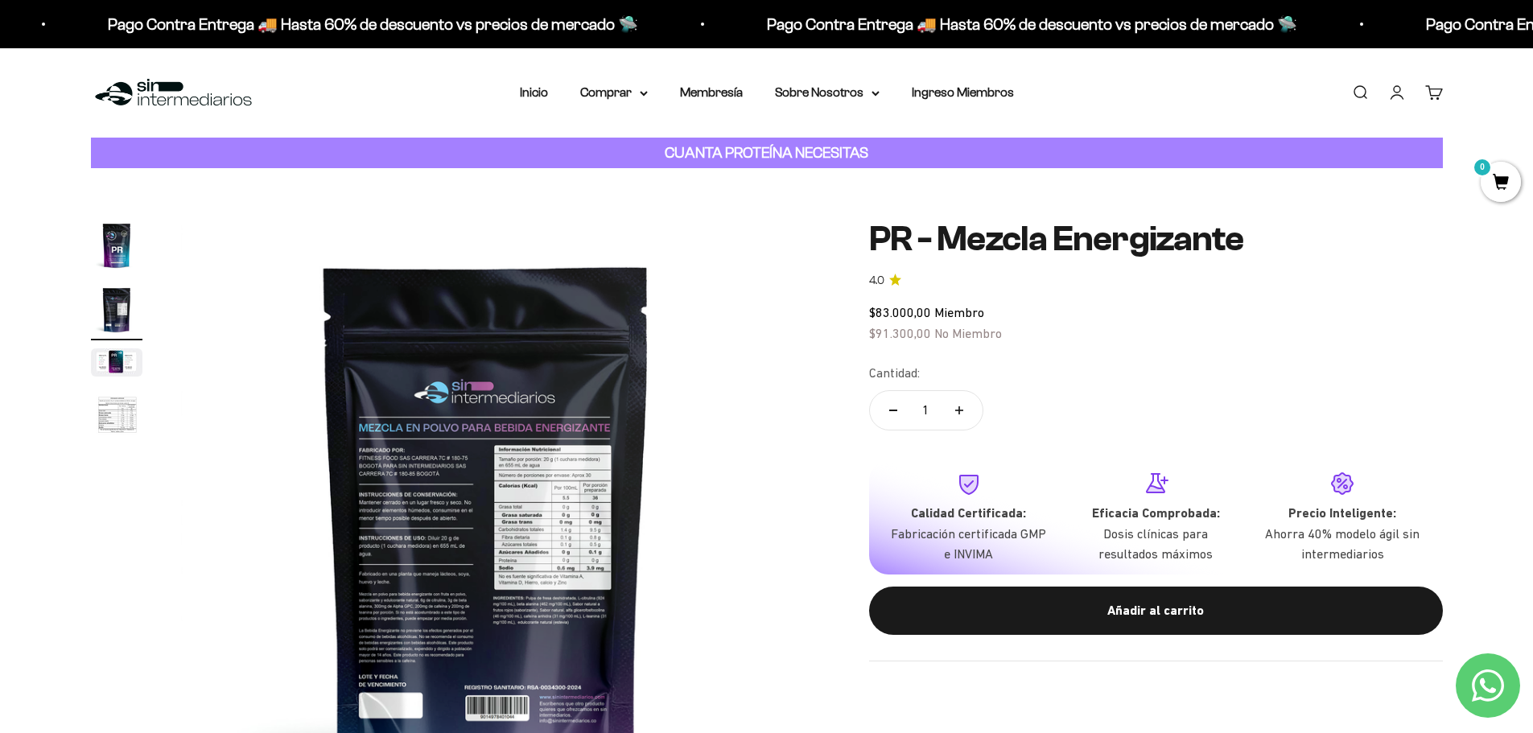
click at [113, 361] on img "Ir al artículo 3" at bounding box center [116, 362] width 51 height 28
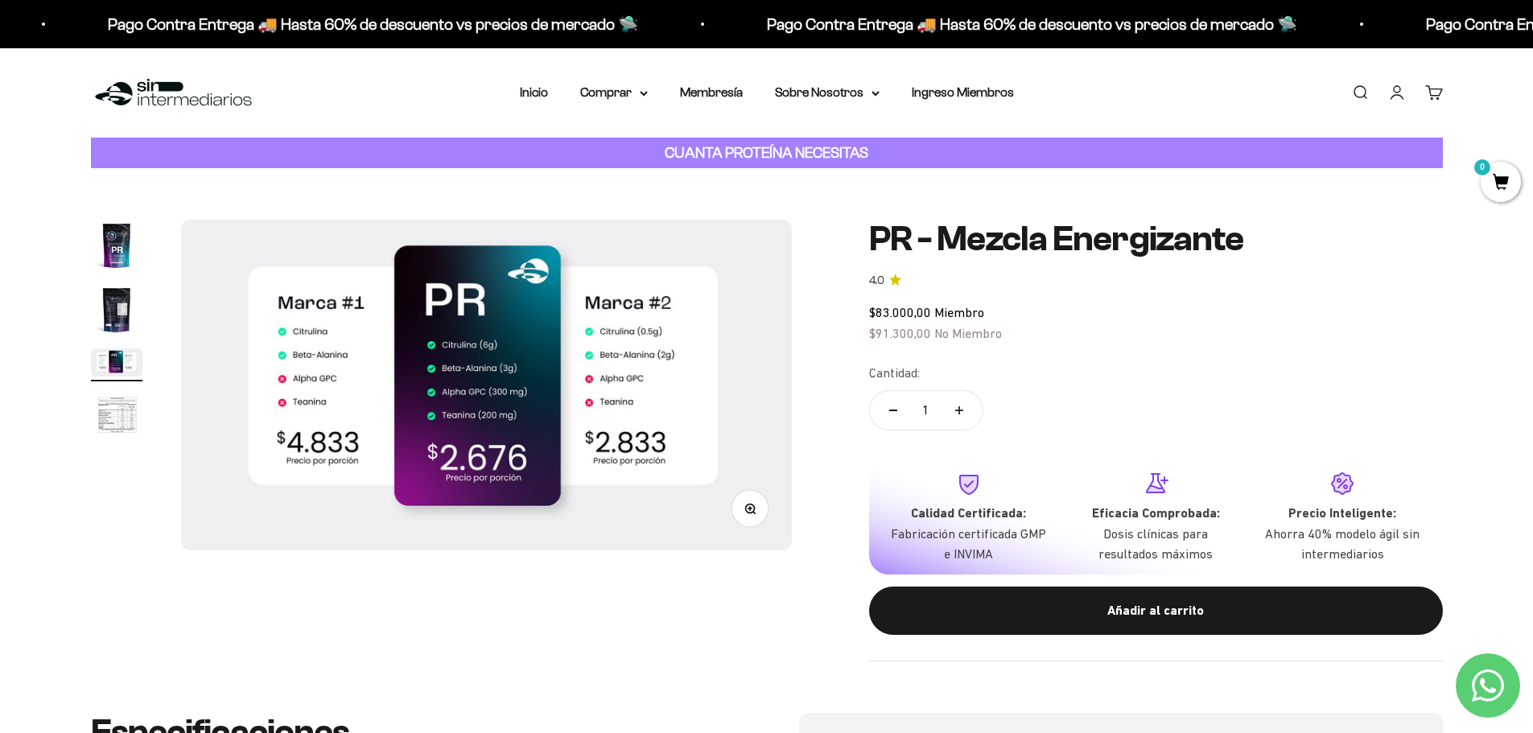
click at [108, 413] on img "Ir al artículo 4" at bounding box center [116, 415] width 51 height 53
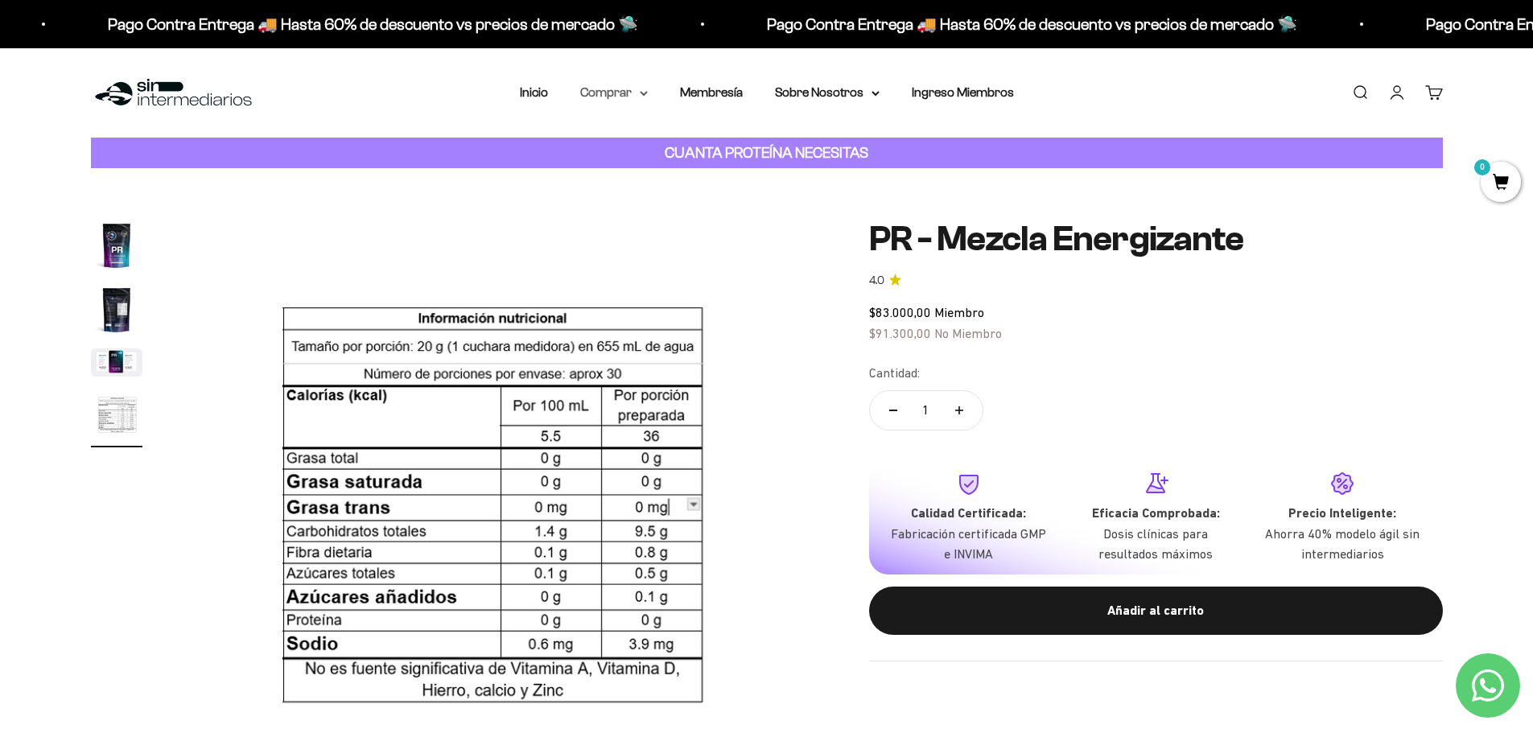
click at [636, 96] on summary "Comprar" at bounding box center [614, 92] width 68 height 21
click at [641, 203] on span "Gomas sin azúcar" at bounding box center [640, 204] width 100 height 14
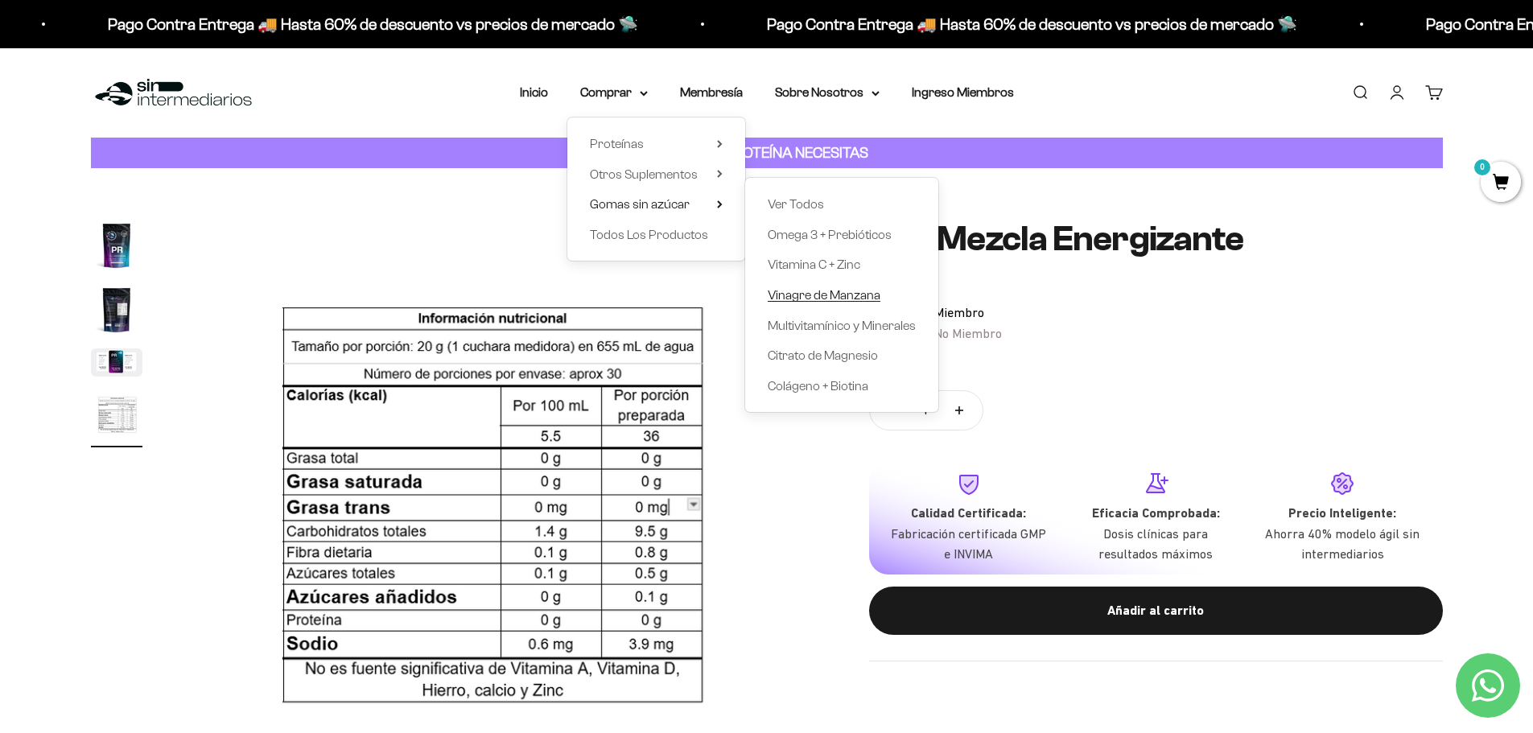
click at [789, 297] on span "Vinagre de Manzana" at bounding box center [824, 295] width 113 height 14
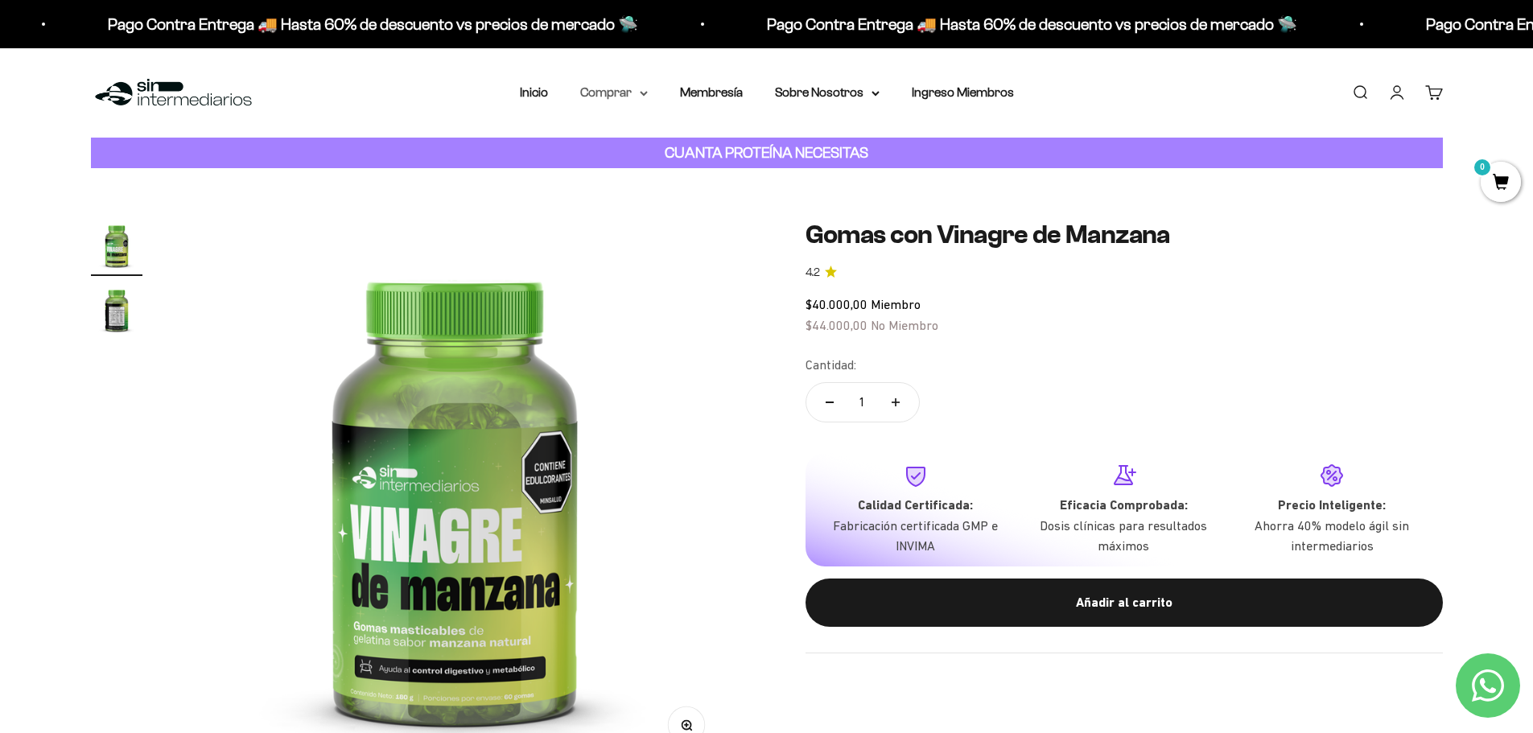
drag, startPoint x: 624, startPoint y: 80, endPoint x: 629, endPoint y: 94, distance: 15.3
click at [628, 84] on div "Menú Buscar Inicio Comprar Proteínas Ver Todos Whey Iso Vegan Pancakes Pre-Entr…" at bounding box center [766, 92] width 1533 height 89
click at [630, 94] on summary "Comprar" at bounding box center [614, 92] width 68 height 21
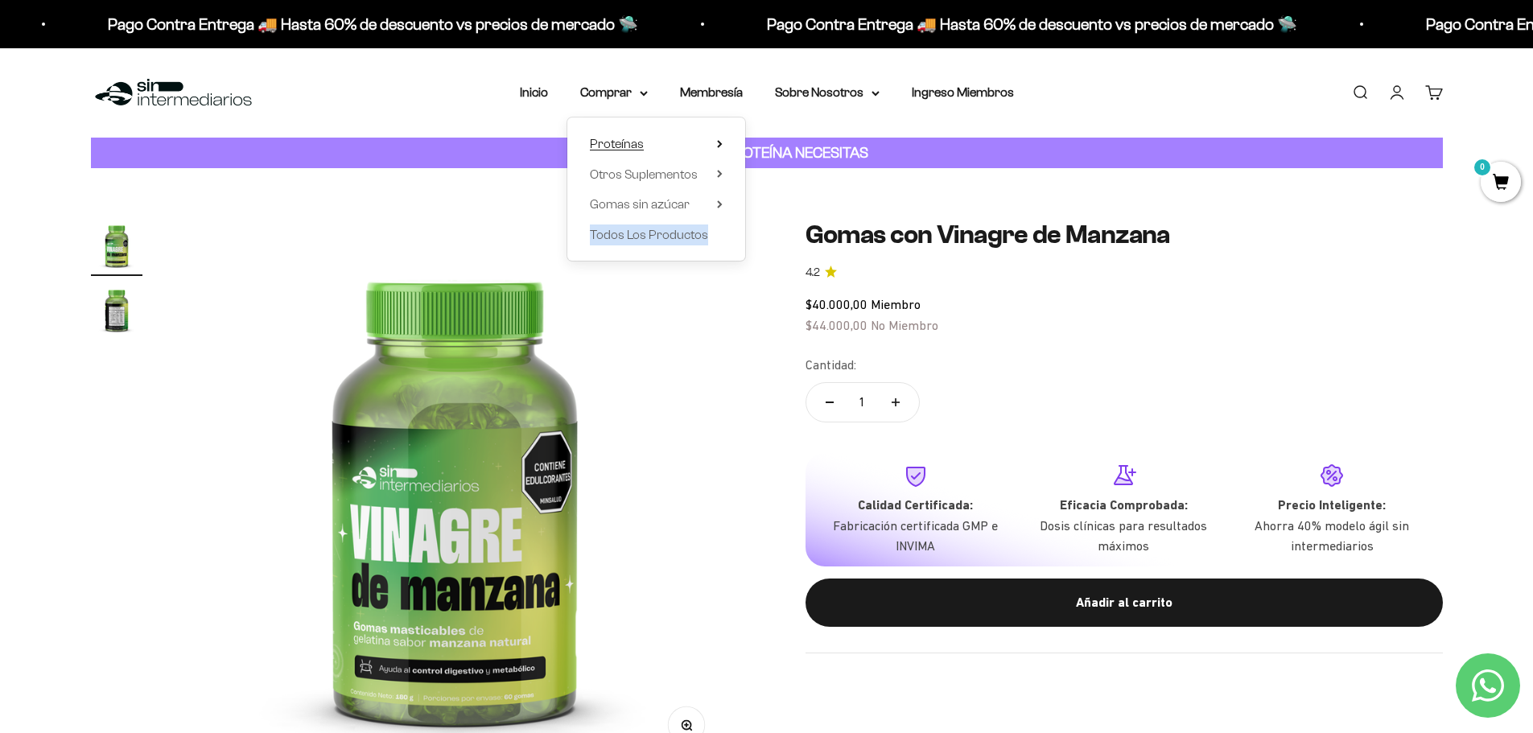
click at [650, 149] on summary "Proteínas" at bounding box center [656, 144] width 133 height 21
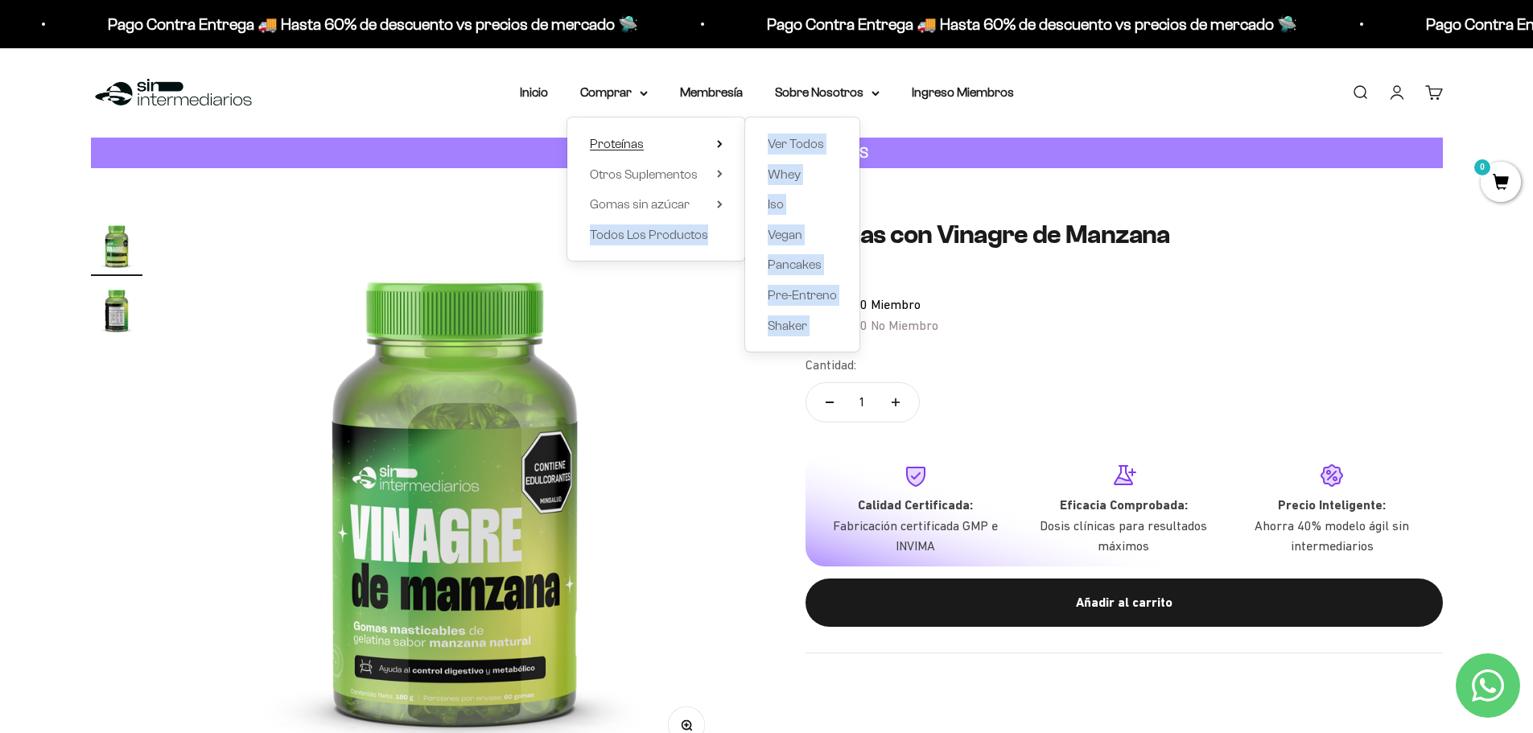
click at [719, 137] on summary "Proteínas" at bounding box center [656, 144] width 133 height 21
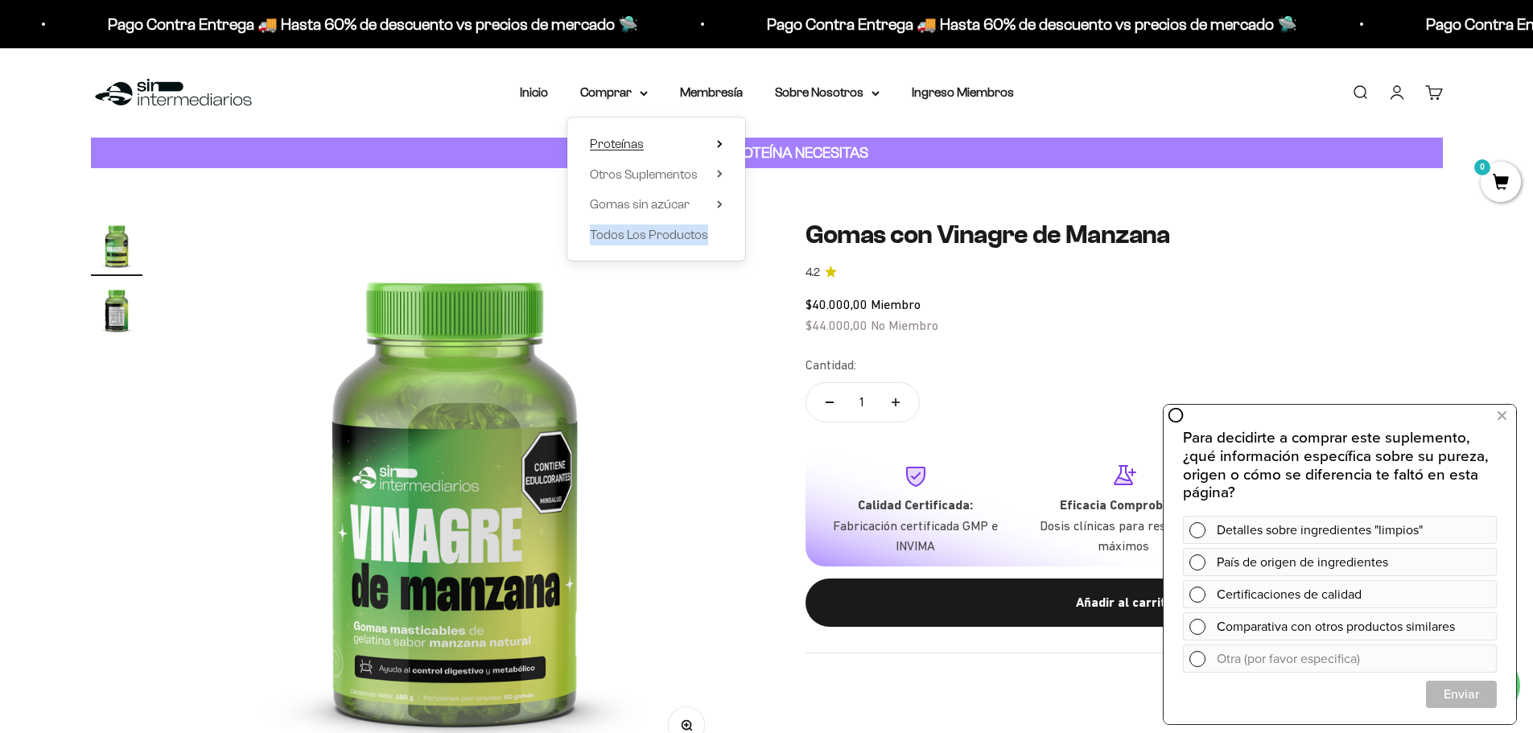
click at [717, 146] on summary "Proteínas" at bounding box center [656, 144] width 133 height 21
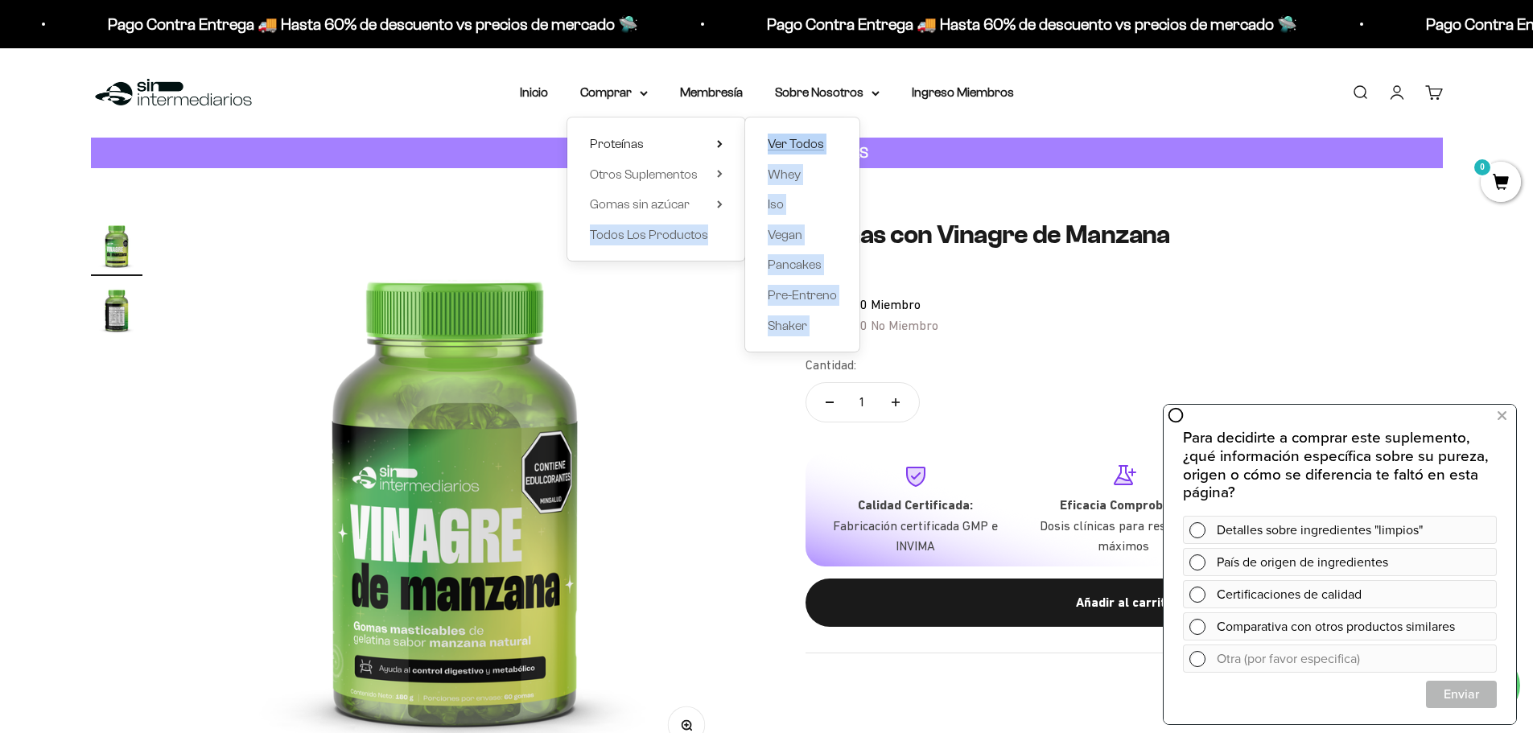
click at [783, 138] on span "Ver Todos" at bounding box center [796, 144] width 56 height 14
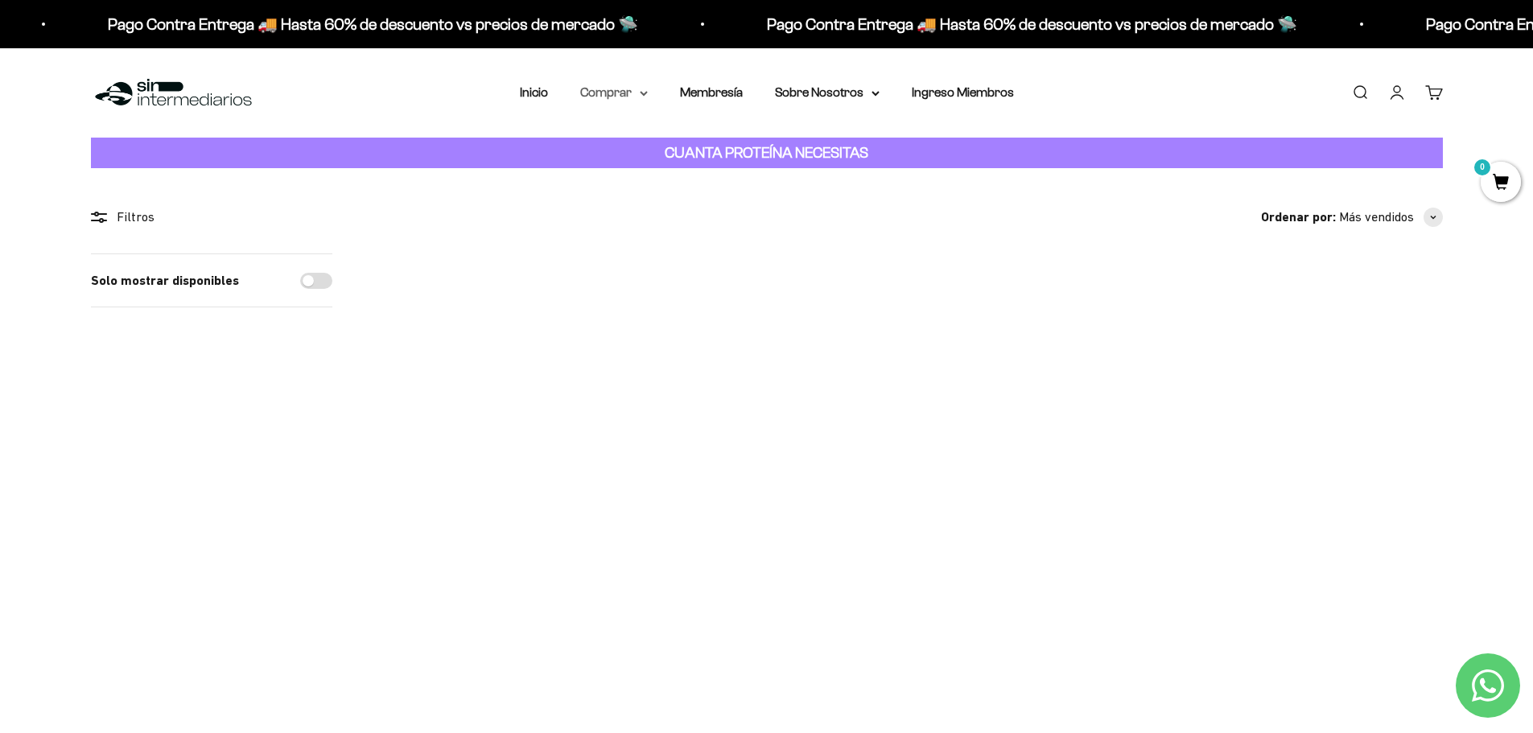
click at [622, 85] on summary "Comprar" at bounding box center [614, 92] width 68 height 21
click at [649, 236] on span "Todos Los Productos" at bounding box center [649, 235] width 118 height 14
click at [837, 94] on summary "Sobre Nosotros" at bounding box center [827, 92] width 105 height 21
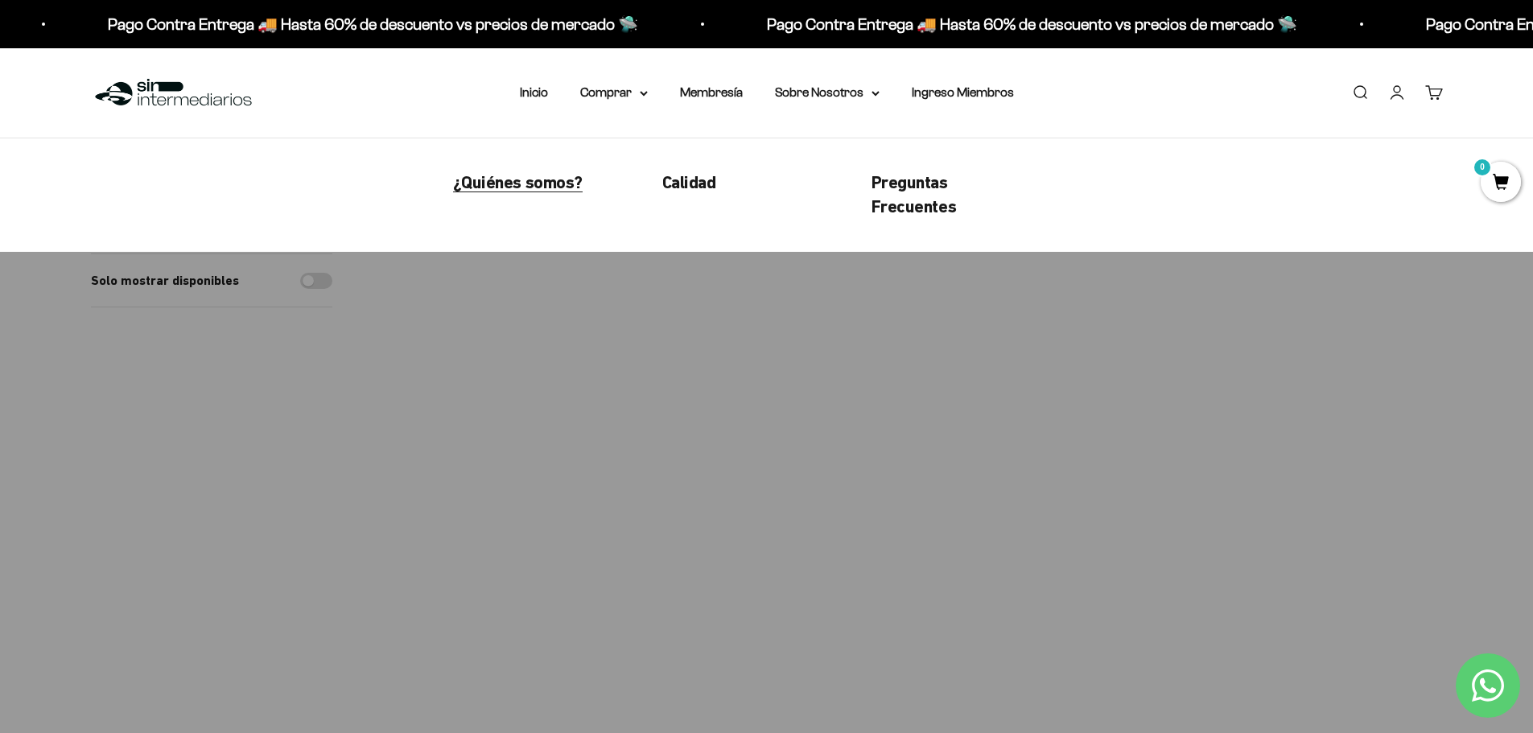
click at [538, 187] on span "¿Quiénes somos?" at bounding box center [518, 182] width 130 height 20
